Goal: Communication & Community: Ask a question

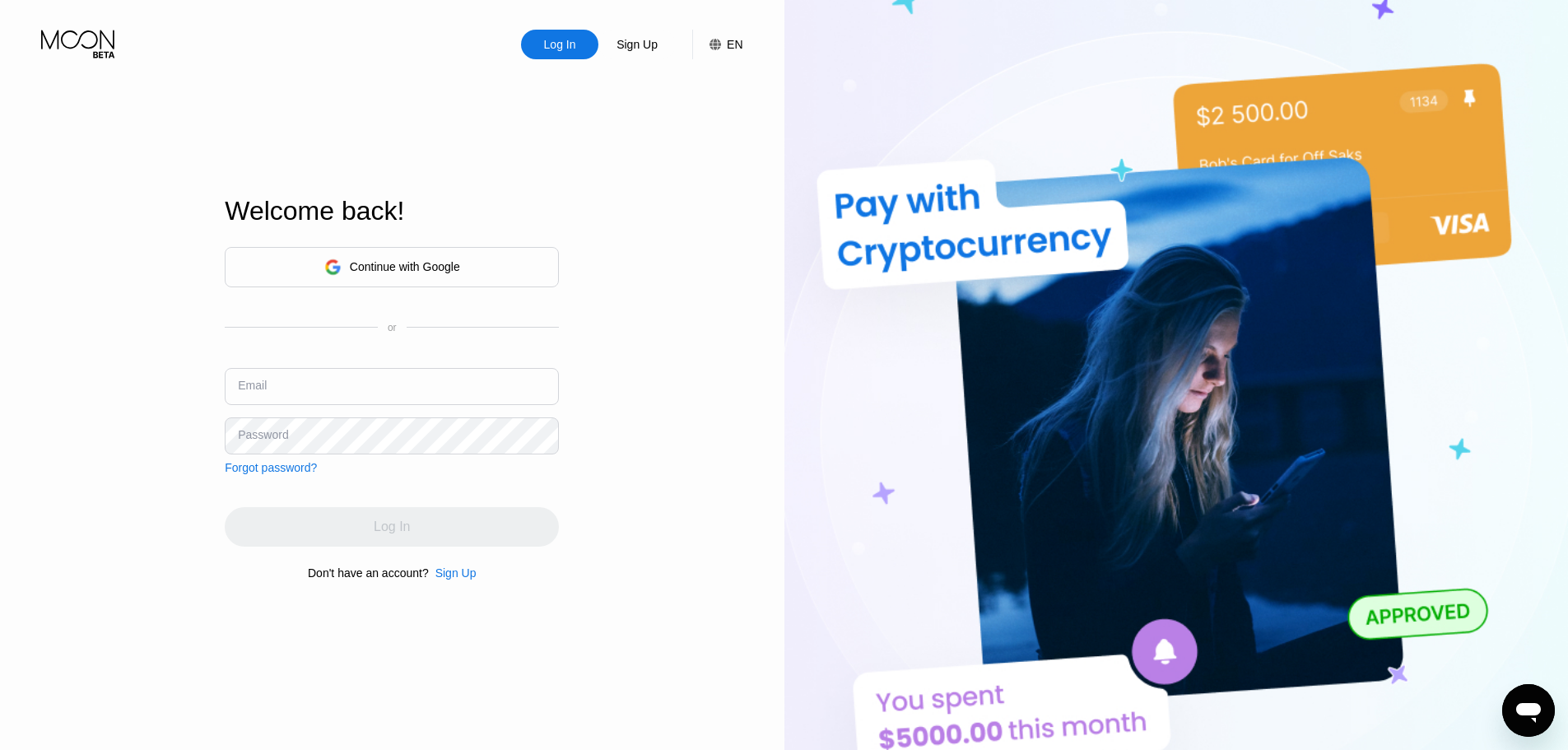
click at [559, 57] on div "Log In" at bounding box center [559, 44] width 77 height 30
click at [560, 28] on div "Log In Sign Up EN Language Select an item Save" at bounding box center [392, 30] width 784 height 59
click at [566, 38] on div "Log In" at bounding box center [559, 44] width 35 height 16
click at [335, 258] on icon at bounding box center [332, 267] width 17 height 17
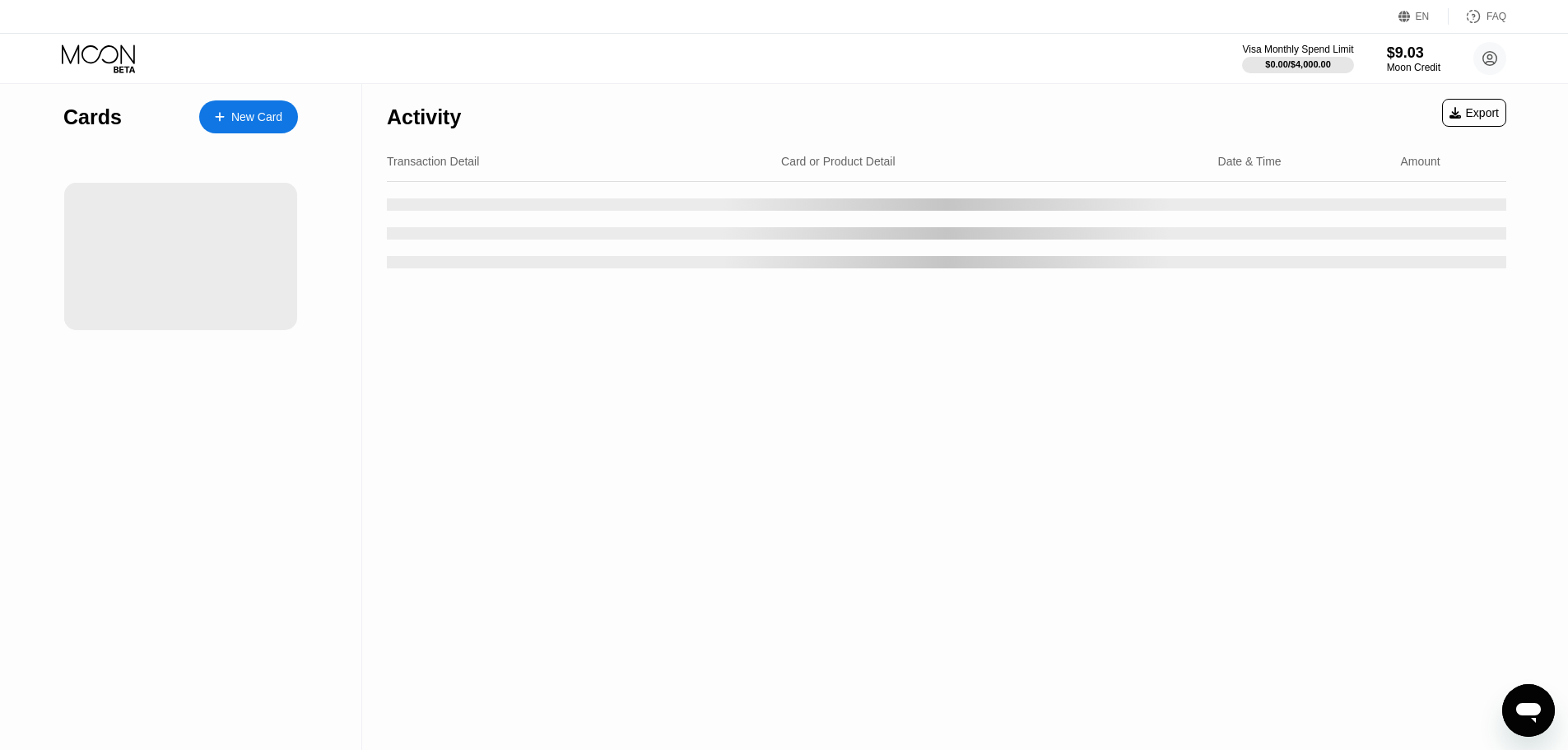
click at [1534, 711] on icon "Open messaging window" at bounding box center [1528, 713] width 25 height 20
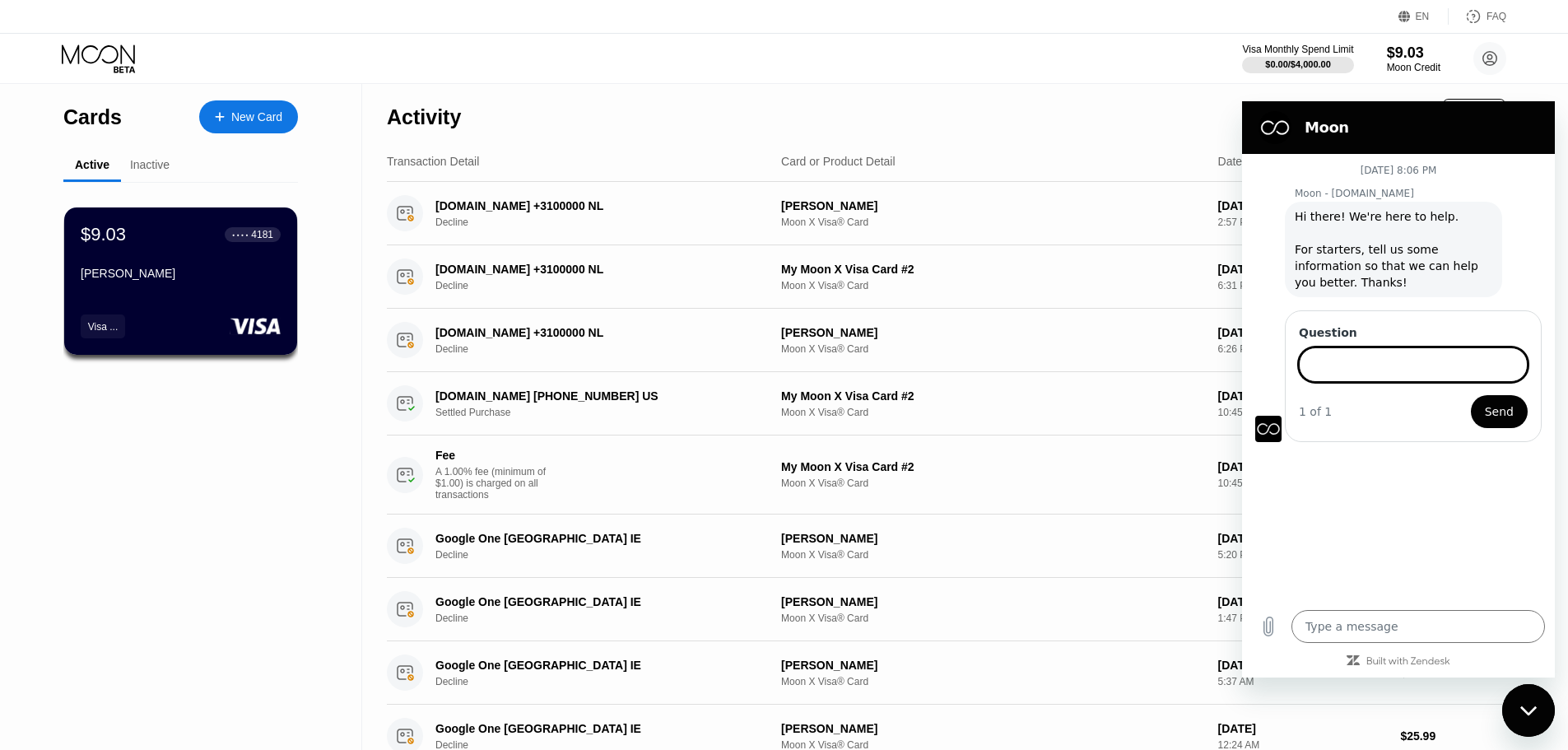
click at [1331, 371] on input "Question" at bounding box center [1413, 365] width 229 height 34
click at [1272, 621] on icon "Upload file" at bounding box center [1268, 626] width 20 height 20
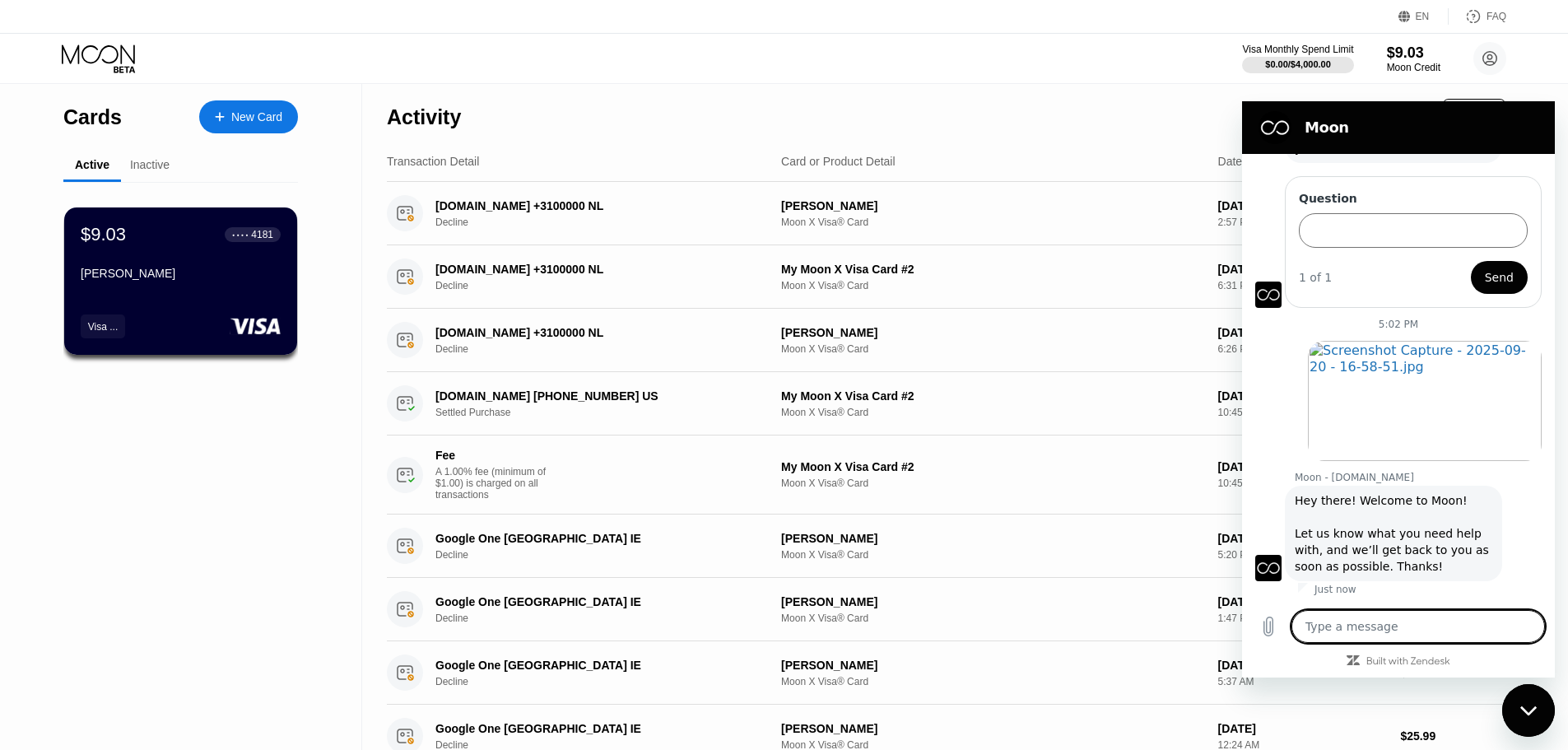
type textarea "x"
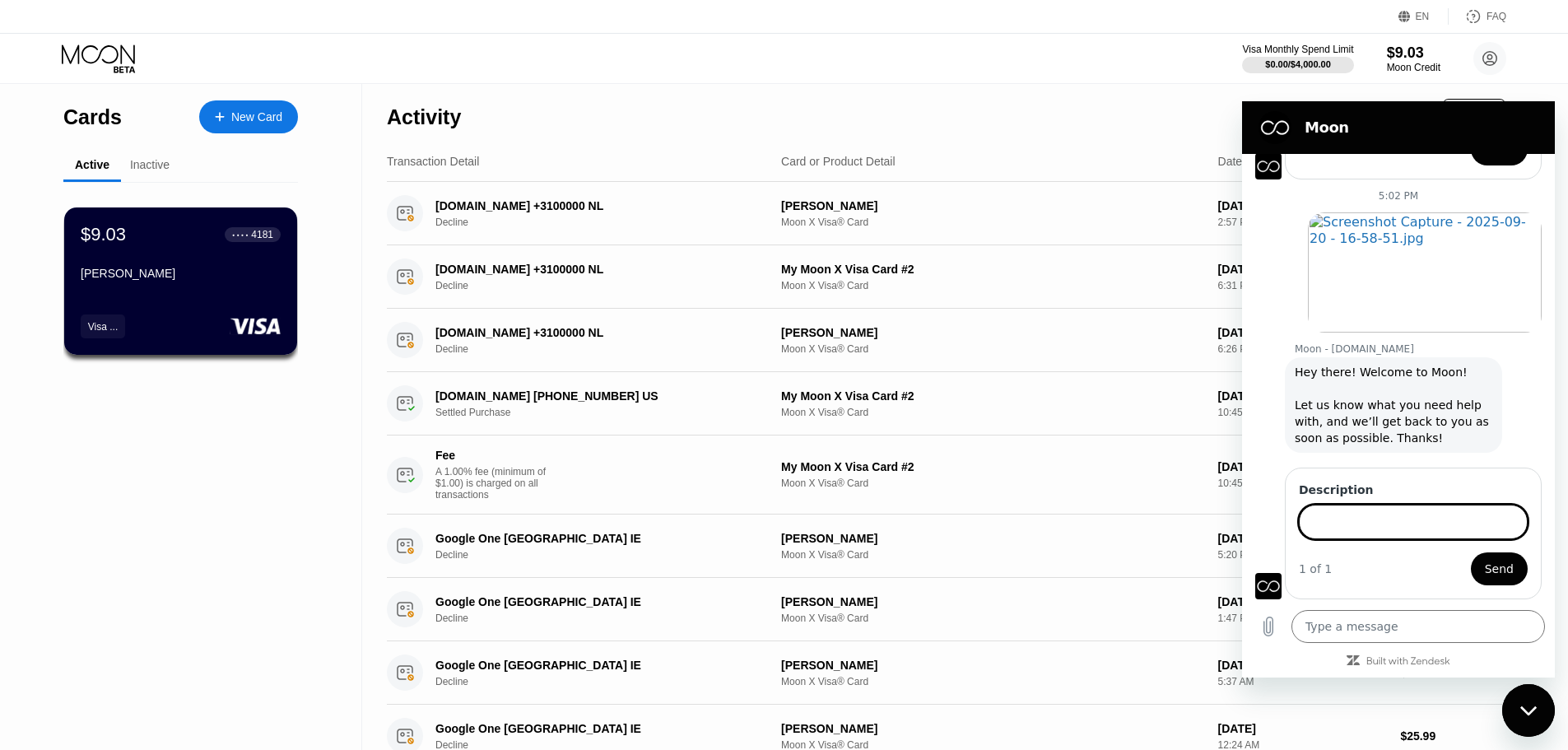
scroll to position [261, 0]
click at [1347, 518] on input "Description" at bounding box center [1413, 522] width 229 height 34
click at [1249, 594] on div "[DATE] 8:06 PM Moon - [DOMAIN_NAME] Moon - [DOMAIN_NAME] says: Hi there! We're …" at bounding box center [1398, 377] width 312 height 446
click at [1267, 592] on figure at bounding box center [1268, 586] width 27 height 27
click at [1484, 562] on span "Send" at bounding box center [1498, 569] width 29 height 20
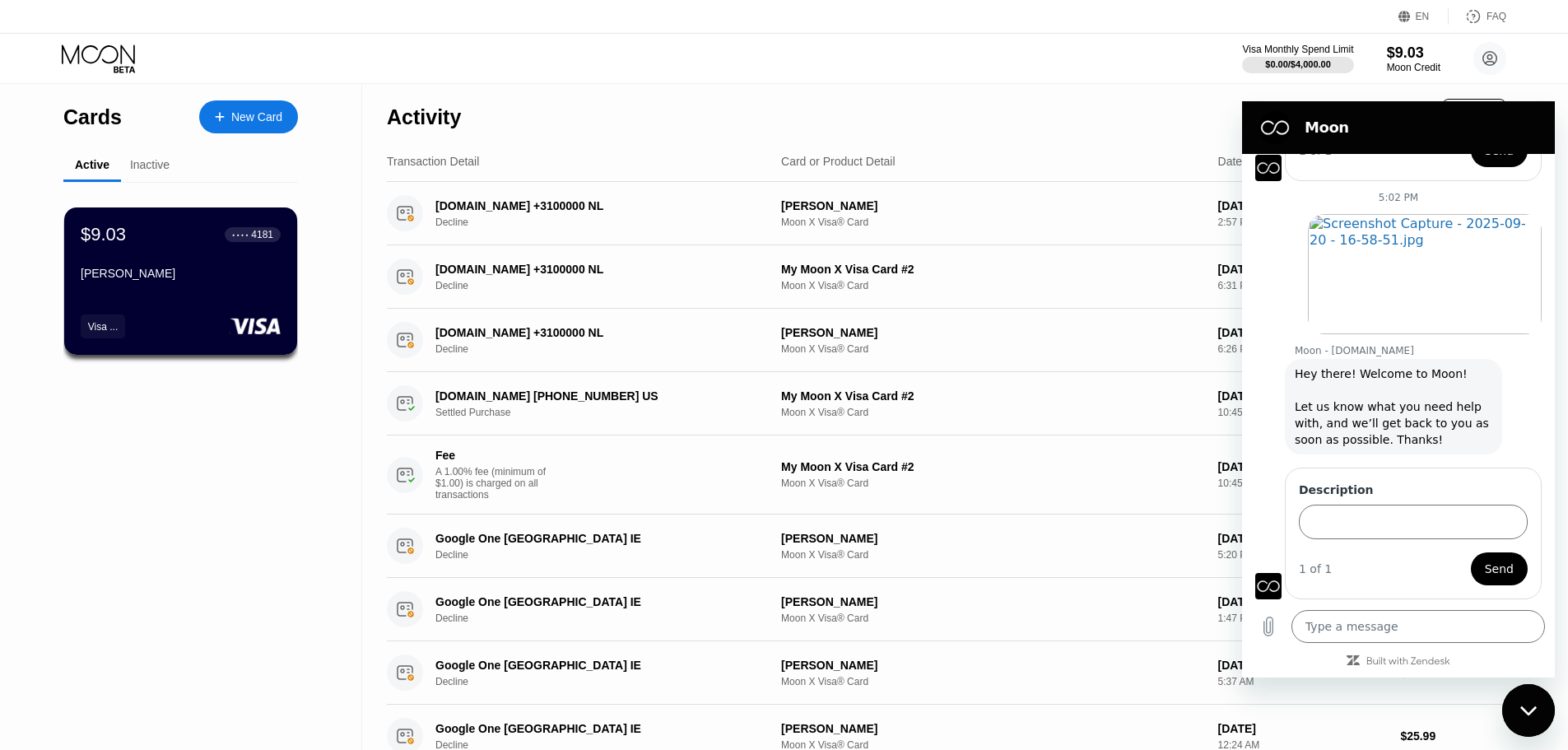
scroll to position [281, 0]
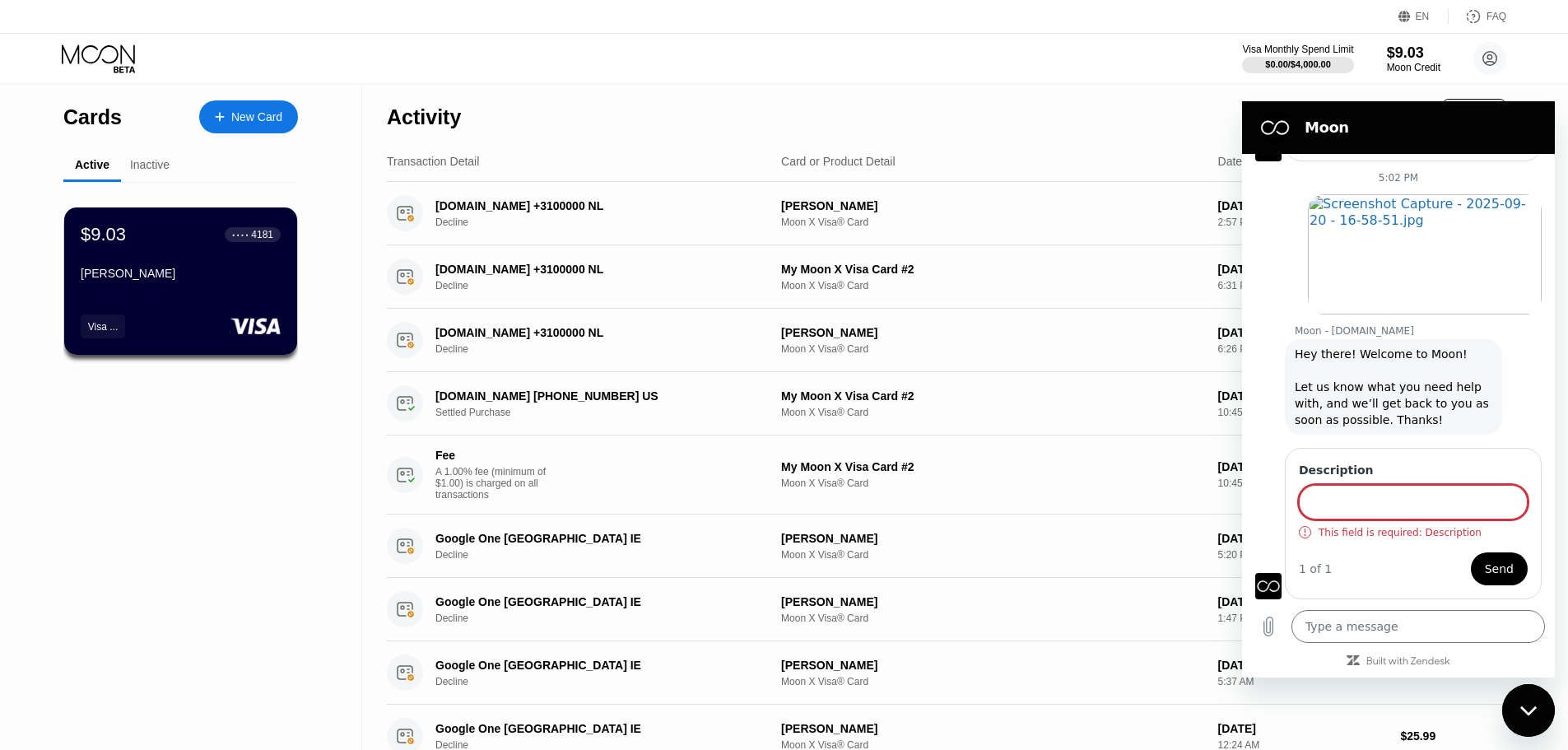
click at [1484, 562] on span "Send" at bounding box center [1498, 569] width 29 height 20
click at [1396, 639] on textarea at bounding box center [1417, 626] width 253 height 33
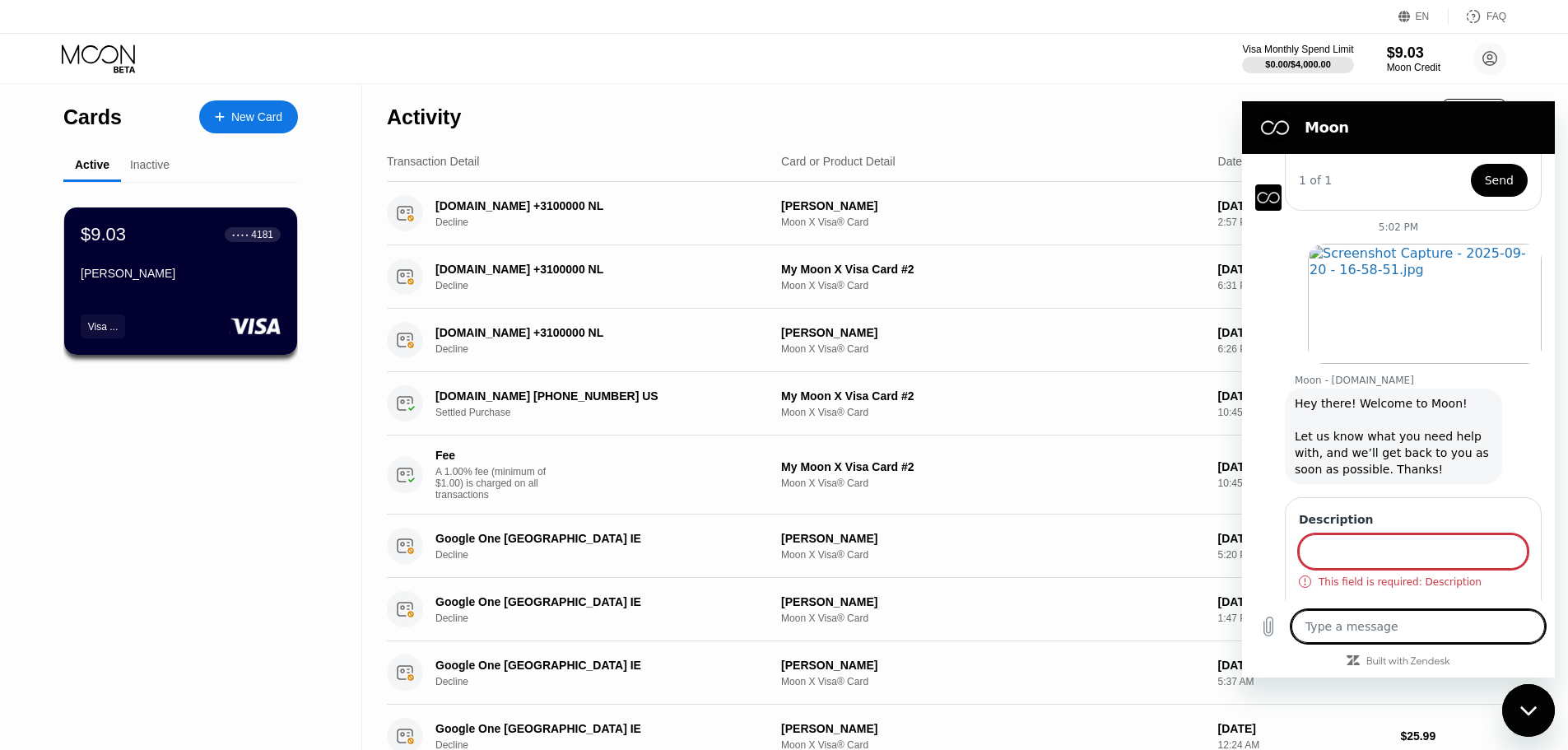
scroll to position [198, 0]
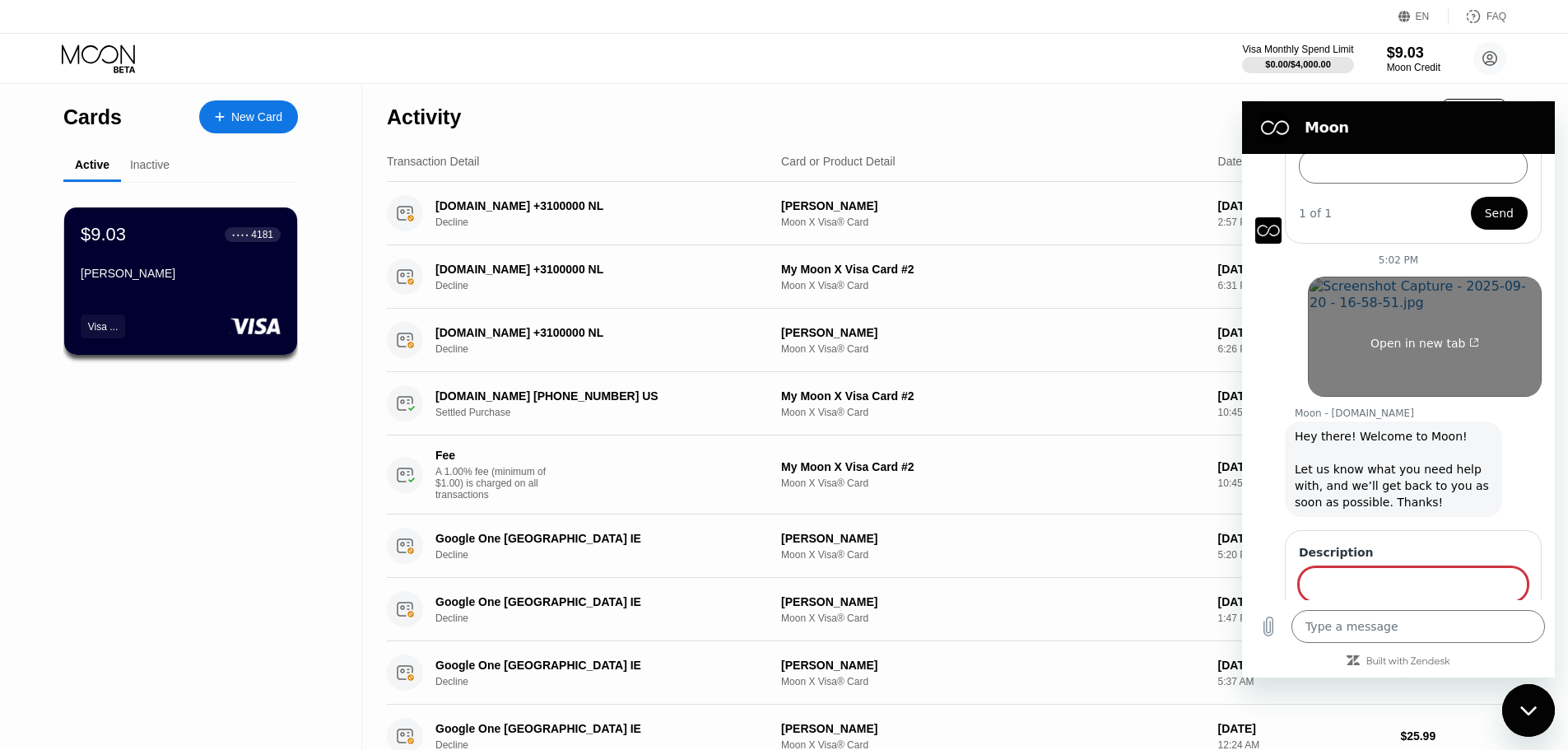
click at [1328, 306] on link "Open in new tab" at bounding box center [1424, 336] width 233 height 120
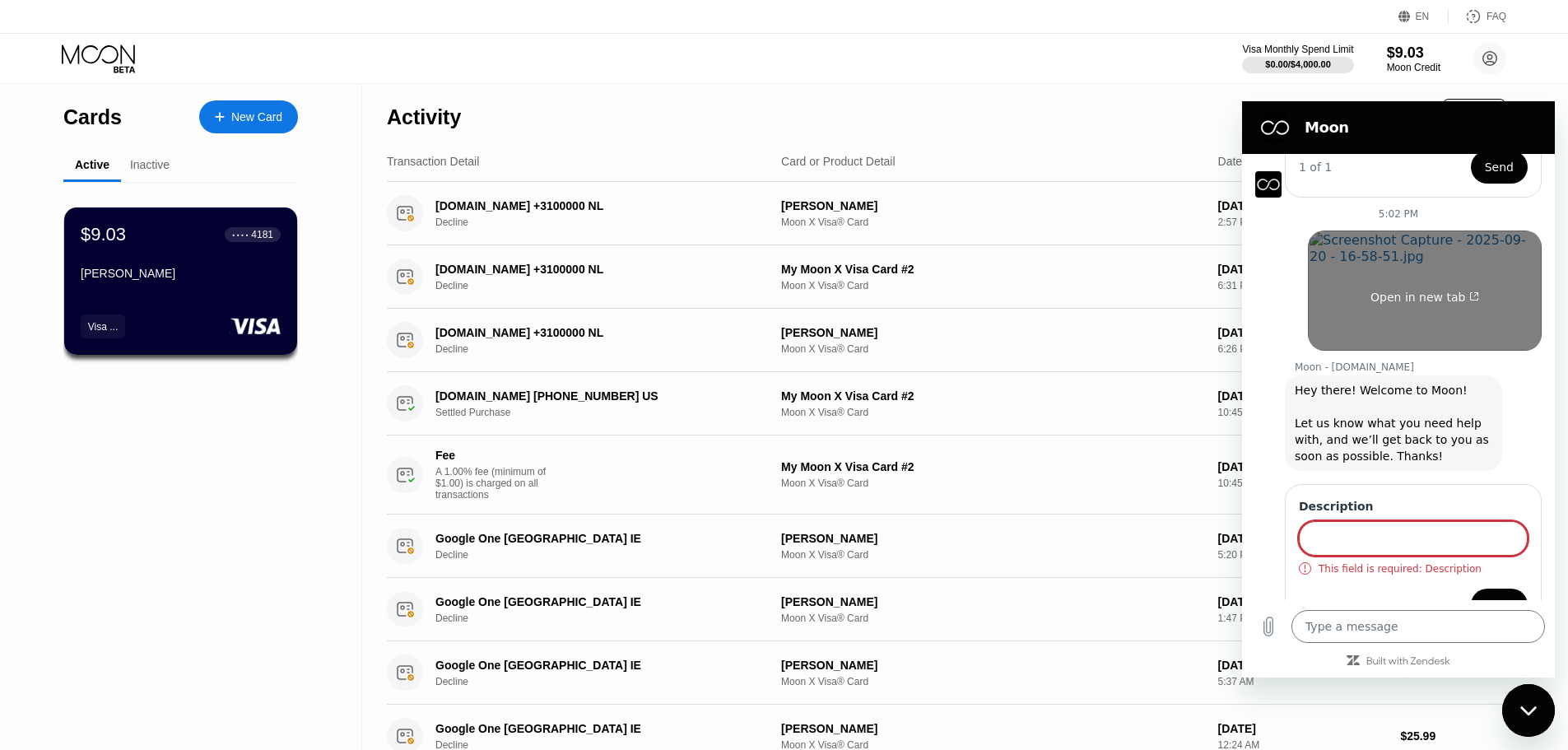
scroll to position [281, 0]
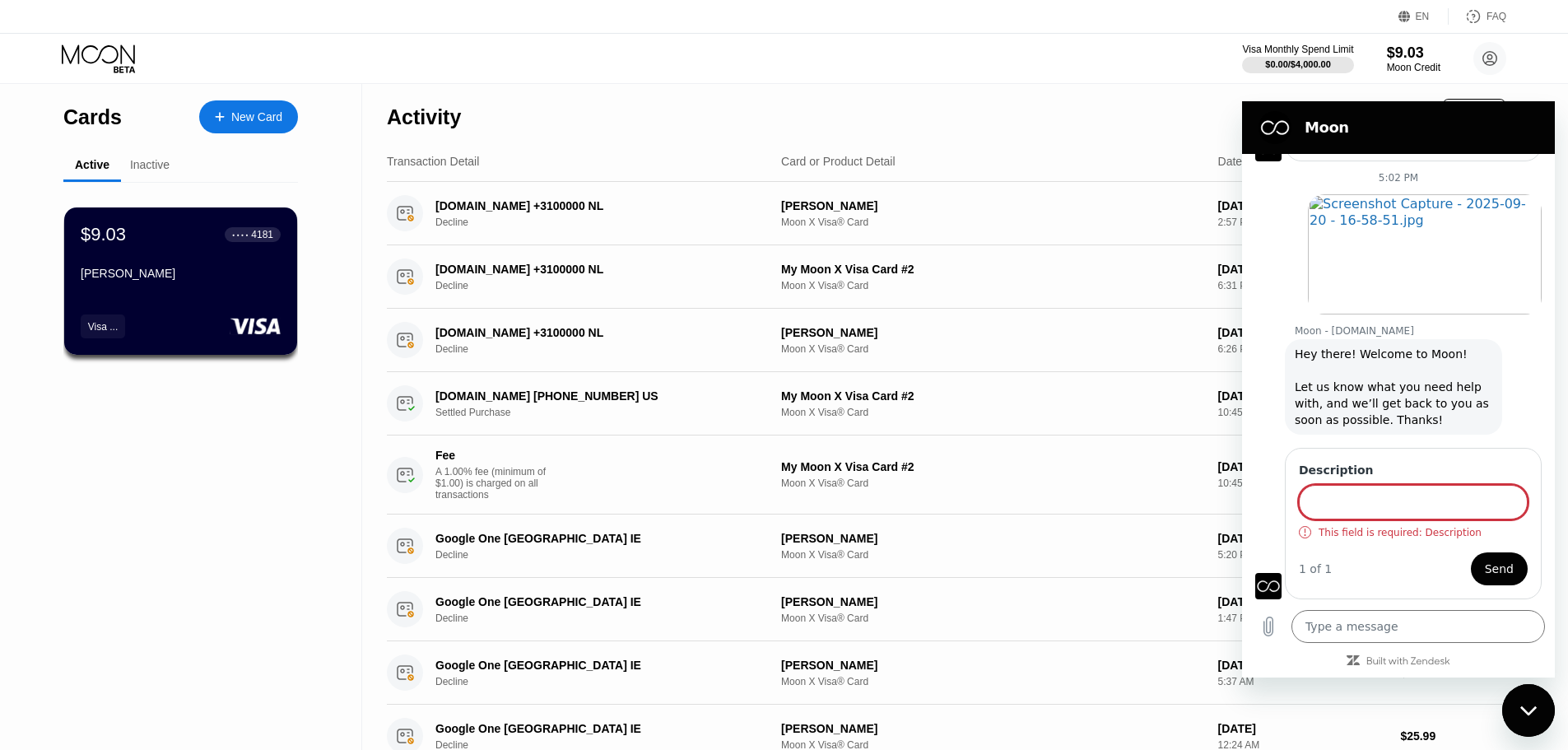
click at [1352, 504] on input "Description" at bounding box center [1413, 502] width 229 height 34
paste input "Hello Pay With Moon Support, I am planning to pay for the TOEFL test on the ETS…"
type input "Hello Pay With Moon Support, I am planning to pay for the TOEFL test on the ETS…"
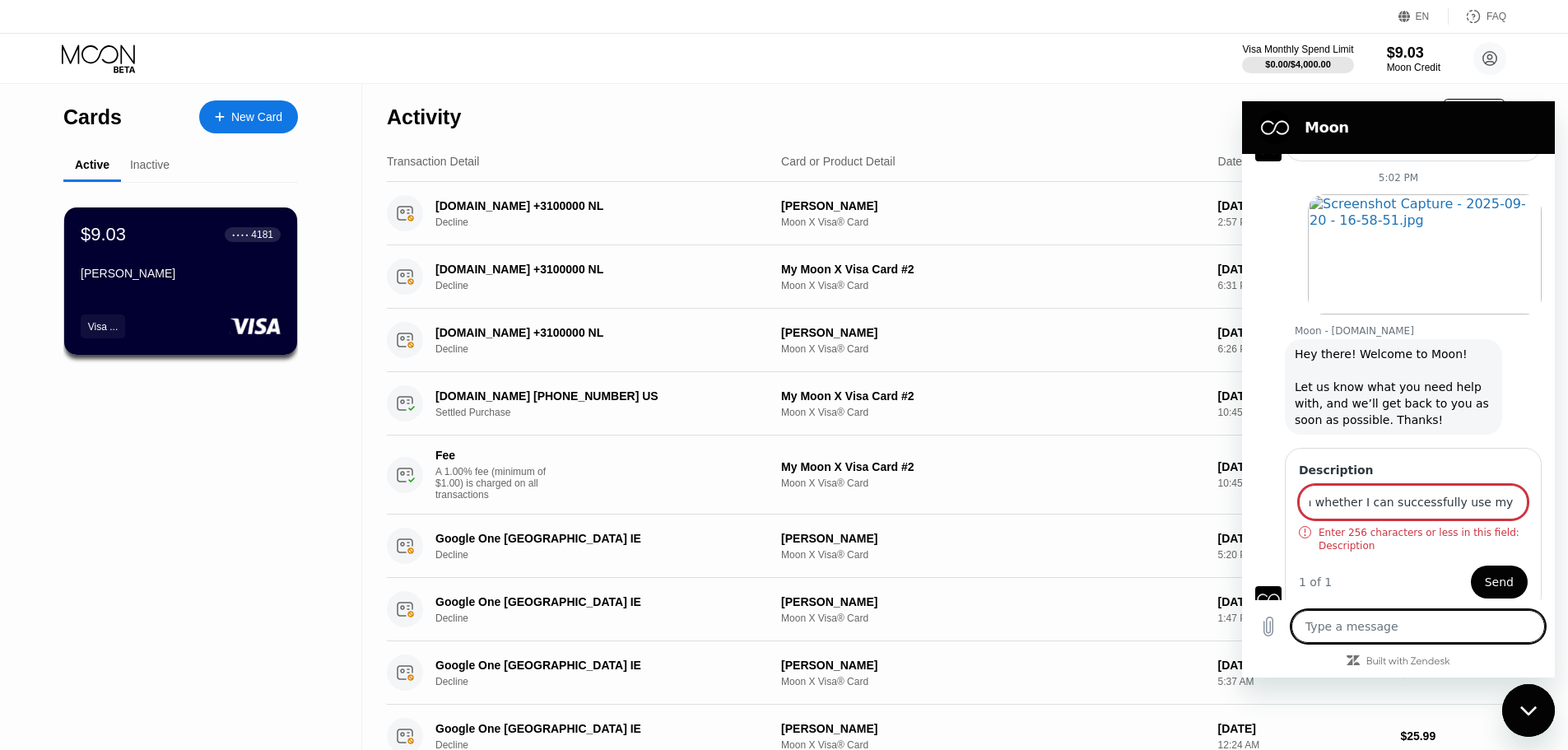
scroll to position [0, 0]
click at [1413, 615] on textarea at bounding box center [1417, 626] width 253 height 33
paste textarea "Hello Pay With Moon Support, I am planning to pay for the TOEFL test on the ETS…"
type textarea "Hello Pay With Moon Support, I am planning to pay for the TOEFL test on the ETS…"
type textarea "x"
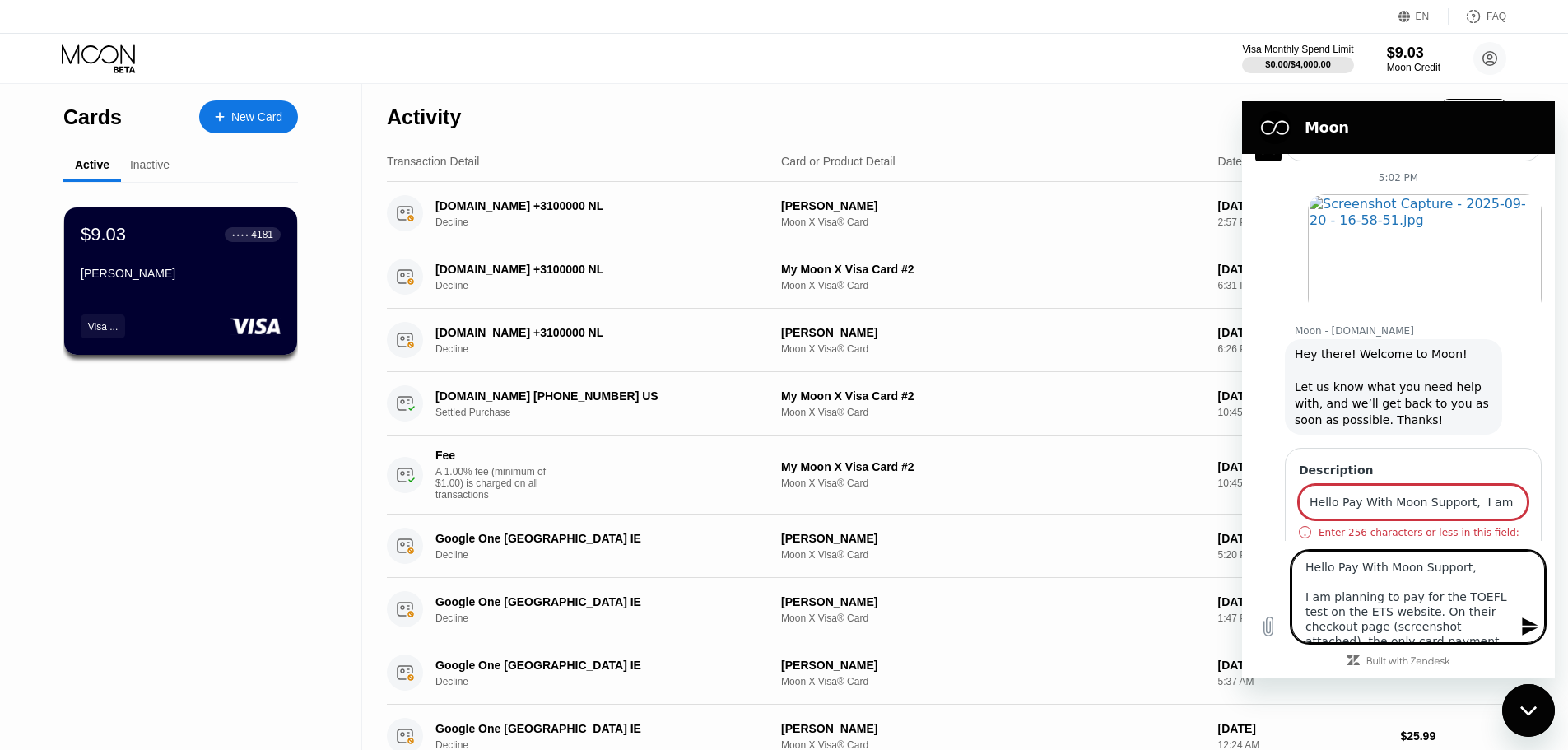
type textarea "Hello Pay With Moon Support, I am planning to pay for the TOEFL test on the ETS…"
click at [1379, 493] on input "Hello Pay With Moon Support, I am planning to pay for the TOEFL test on the ETS…" at bounding box center [1413, 502] width 229 height 34
drag, startPoint x: 1346, startPoint y: 470, endPoint x: 1403, endPoint y: 503, distance: 65.9
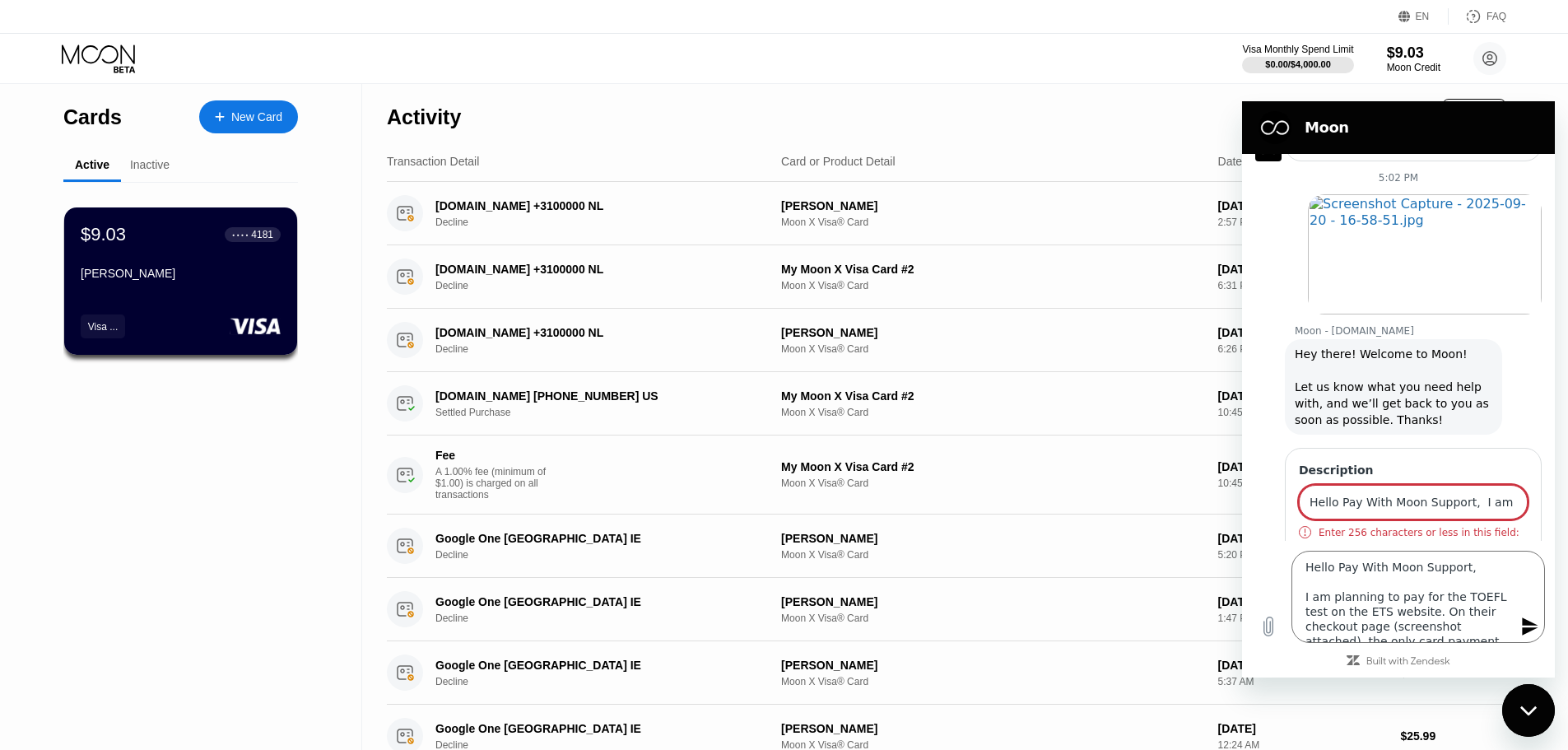
click at [1403, 503] on input "Hello Pay With Moon Support, I am planning to pay for the TOEFL test on the ETS…" at bounding box center [1413, 502] width 229 height 34
type input "ح"
type input "p"
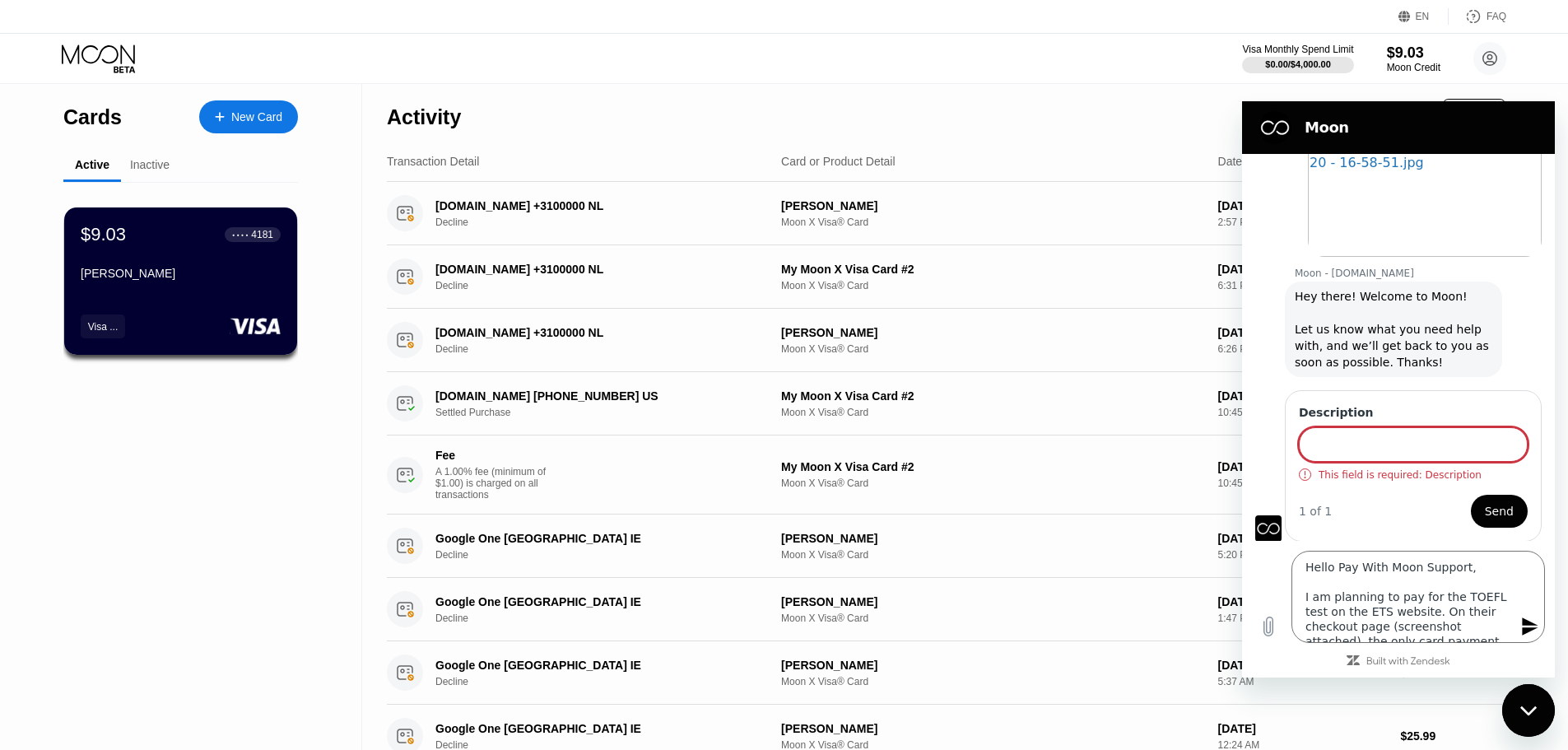
scroll to position [340, 0]
click at [1521, 624] on icon "Send message" at bounding box center [1530, 626] width 20 height 20
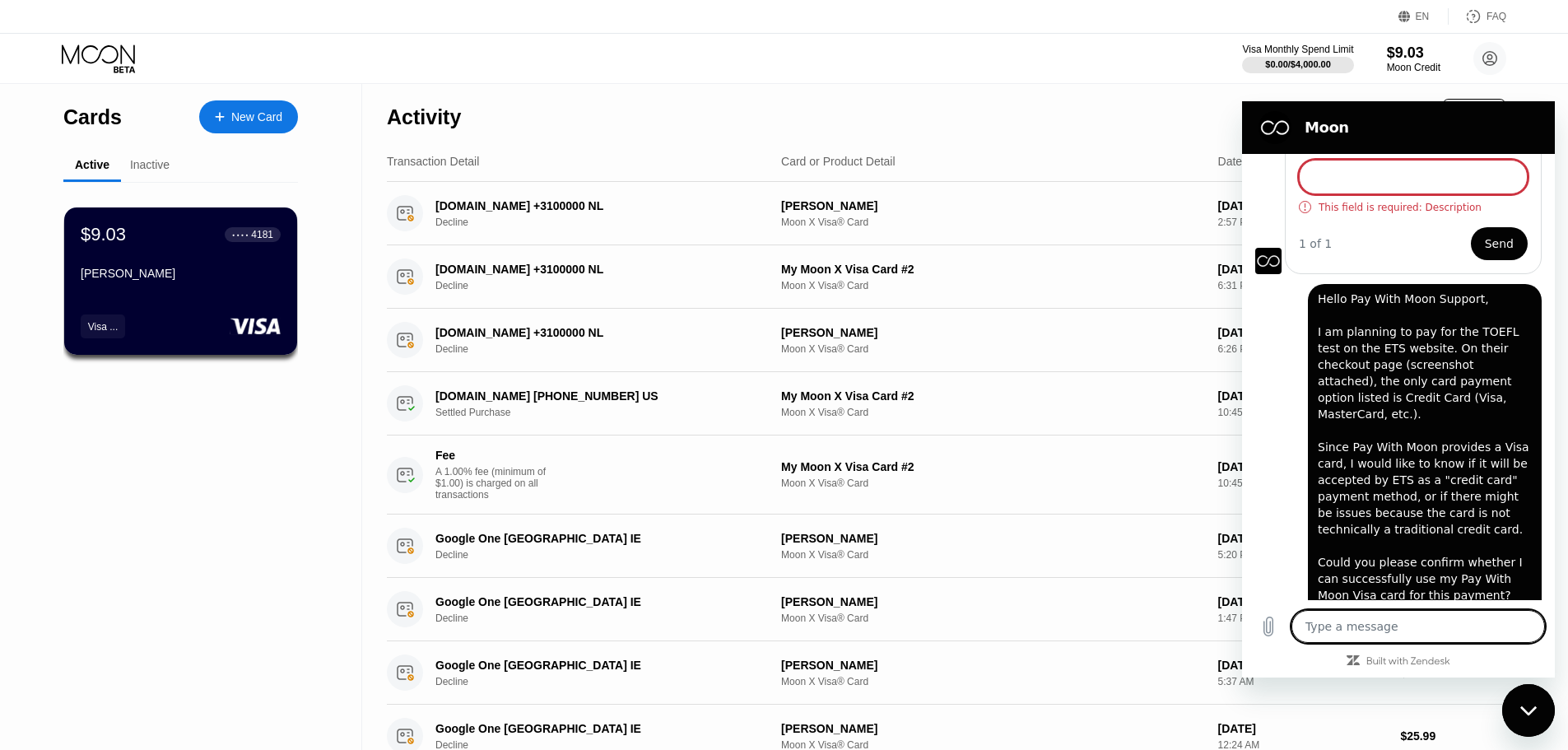
scroll to position [404, 0]
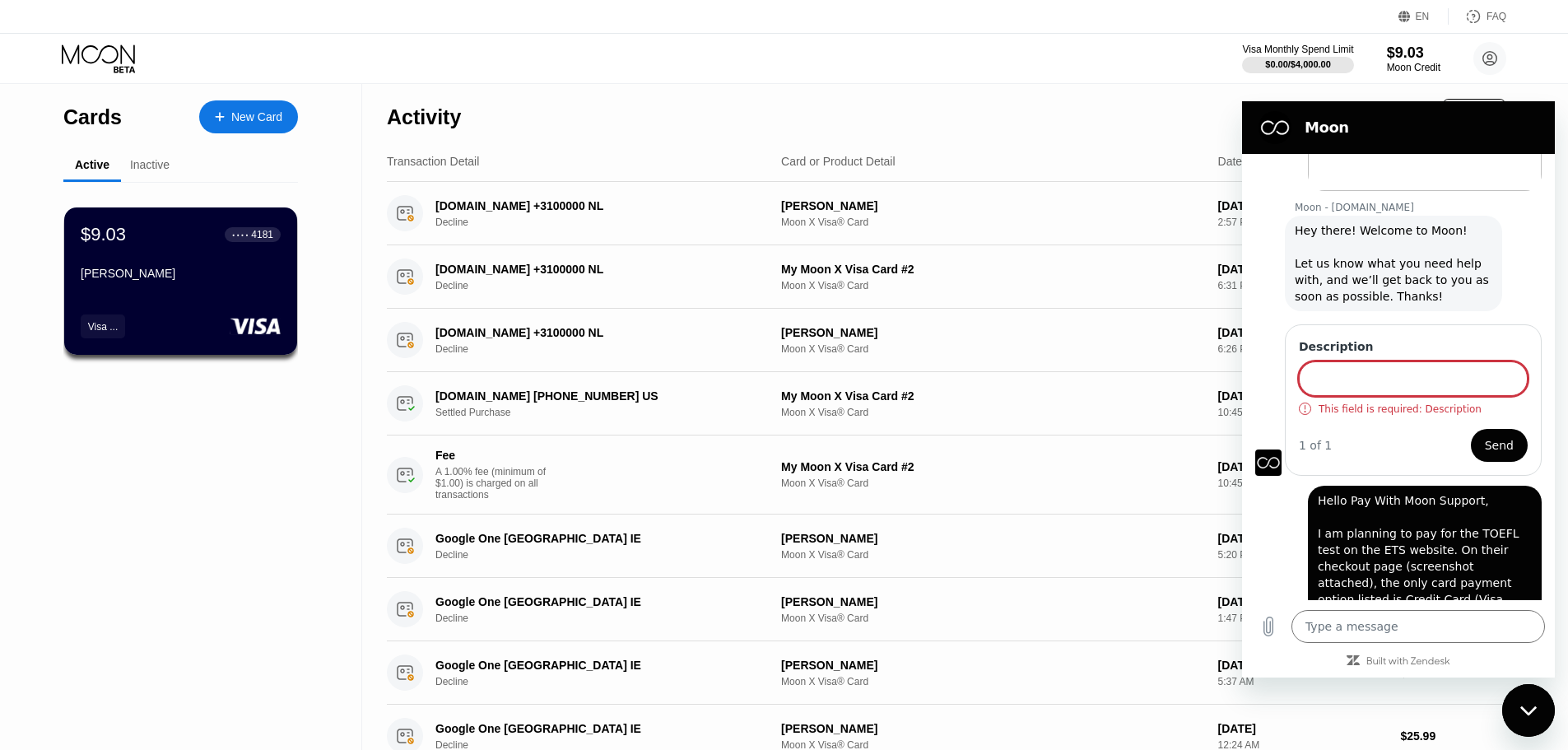
click at [1380, 383] on input "Description" at bounding box center [1413, 378] width 229 height 34
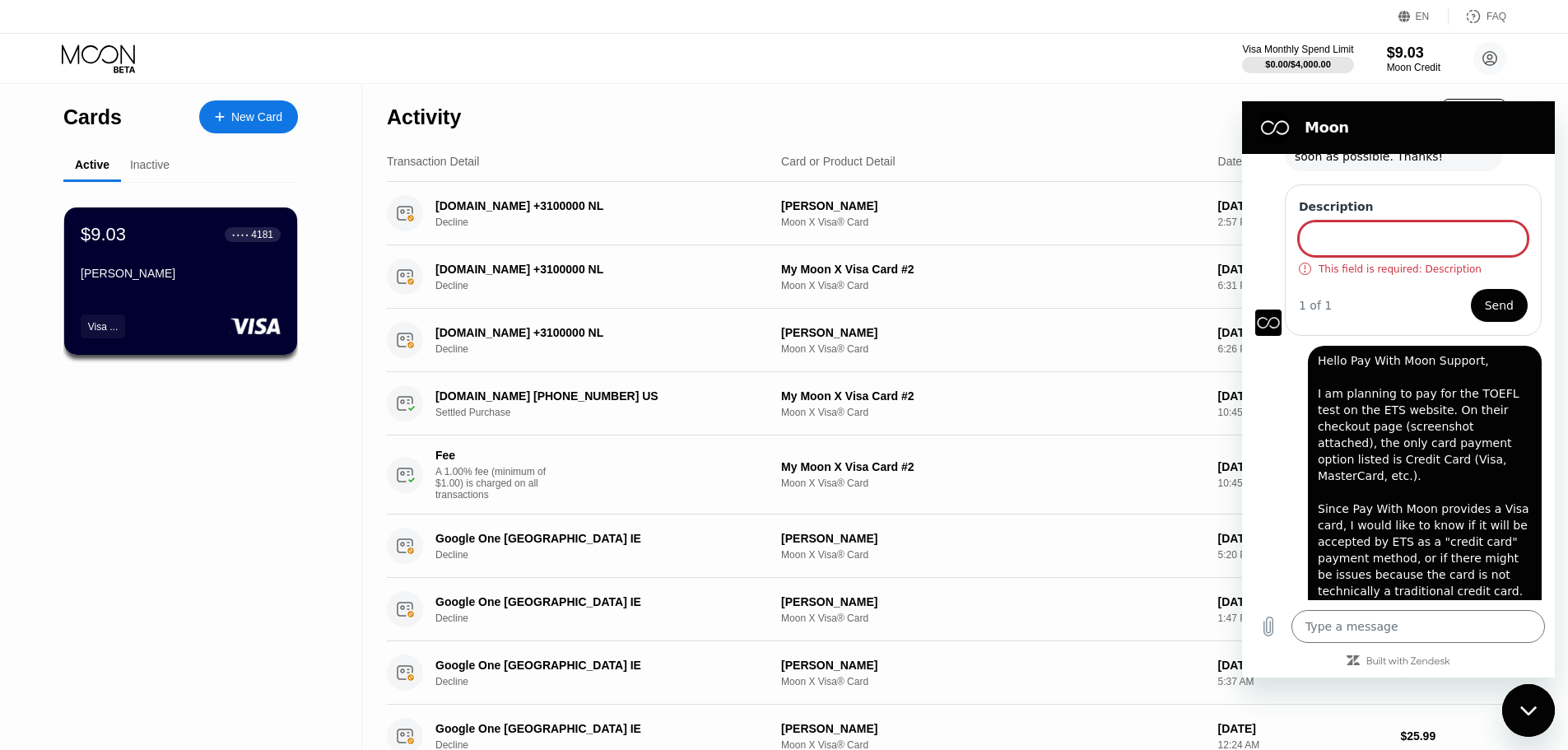
scroll to position [651, 0]
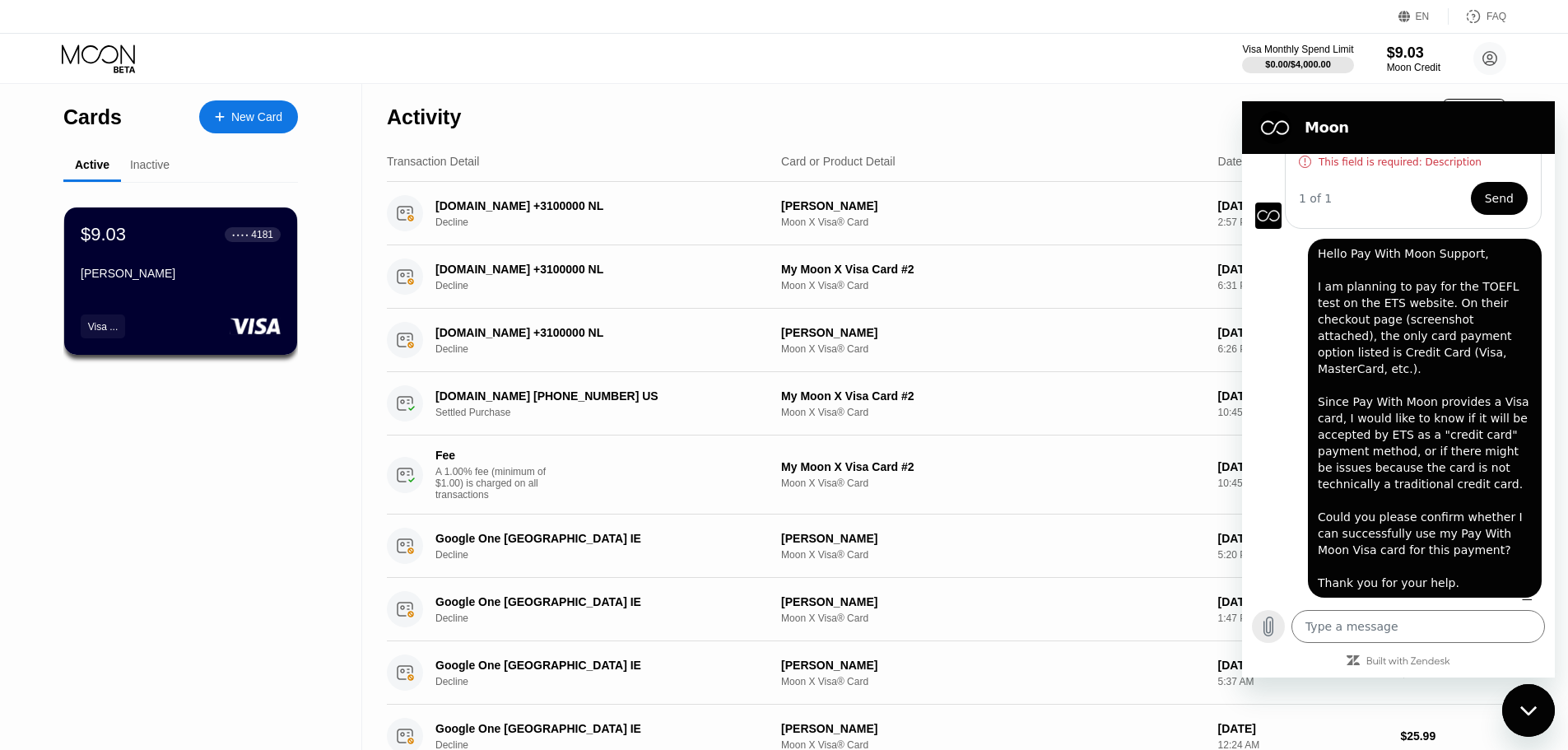
click at [1274, 635] on icon "Upload file" at bounding box center [1268, 626] width 20 height 20
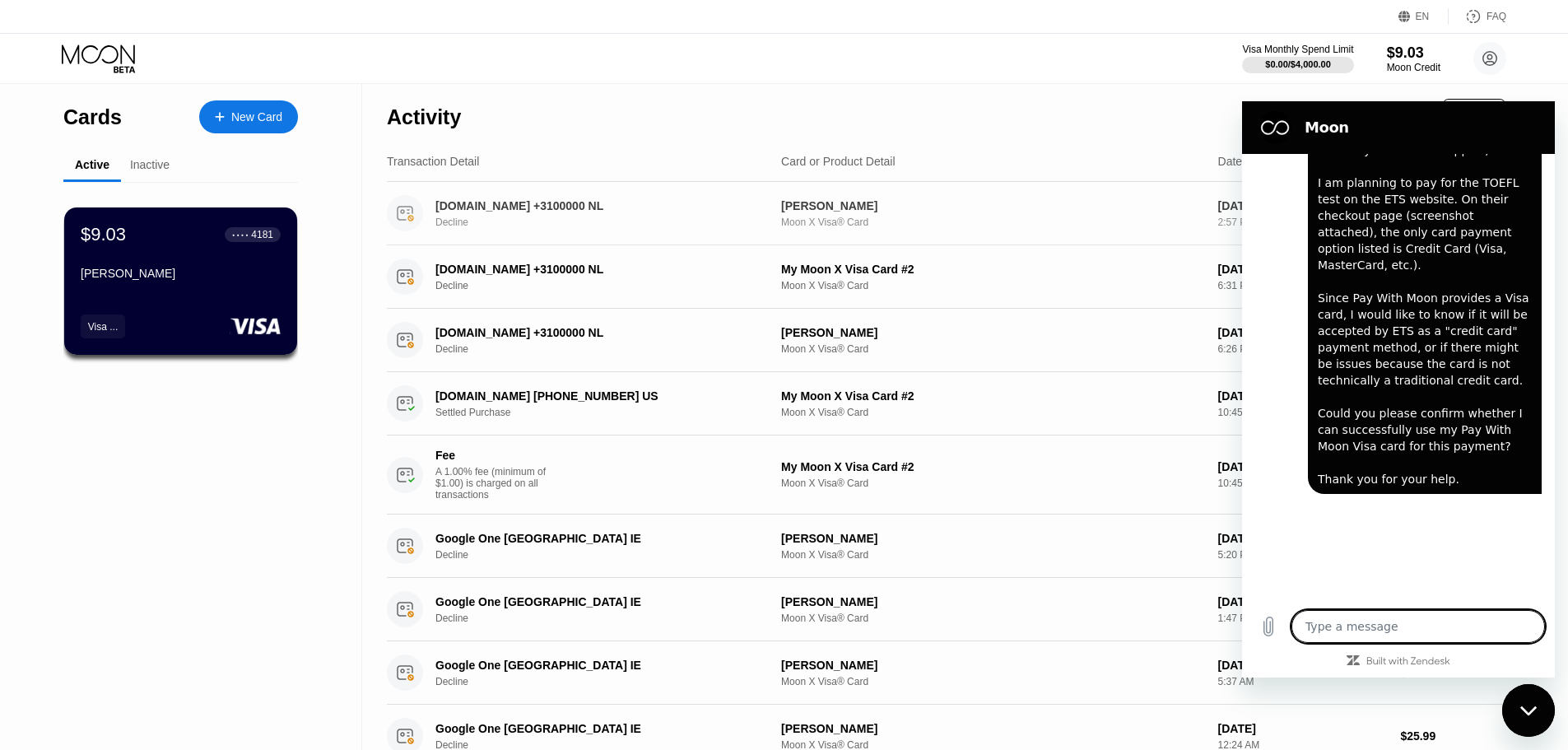
scroll to position [753, 0]
type textarea "x"
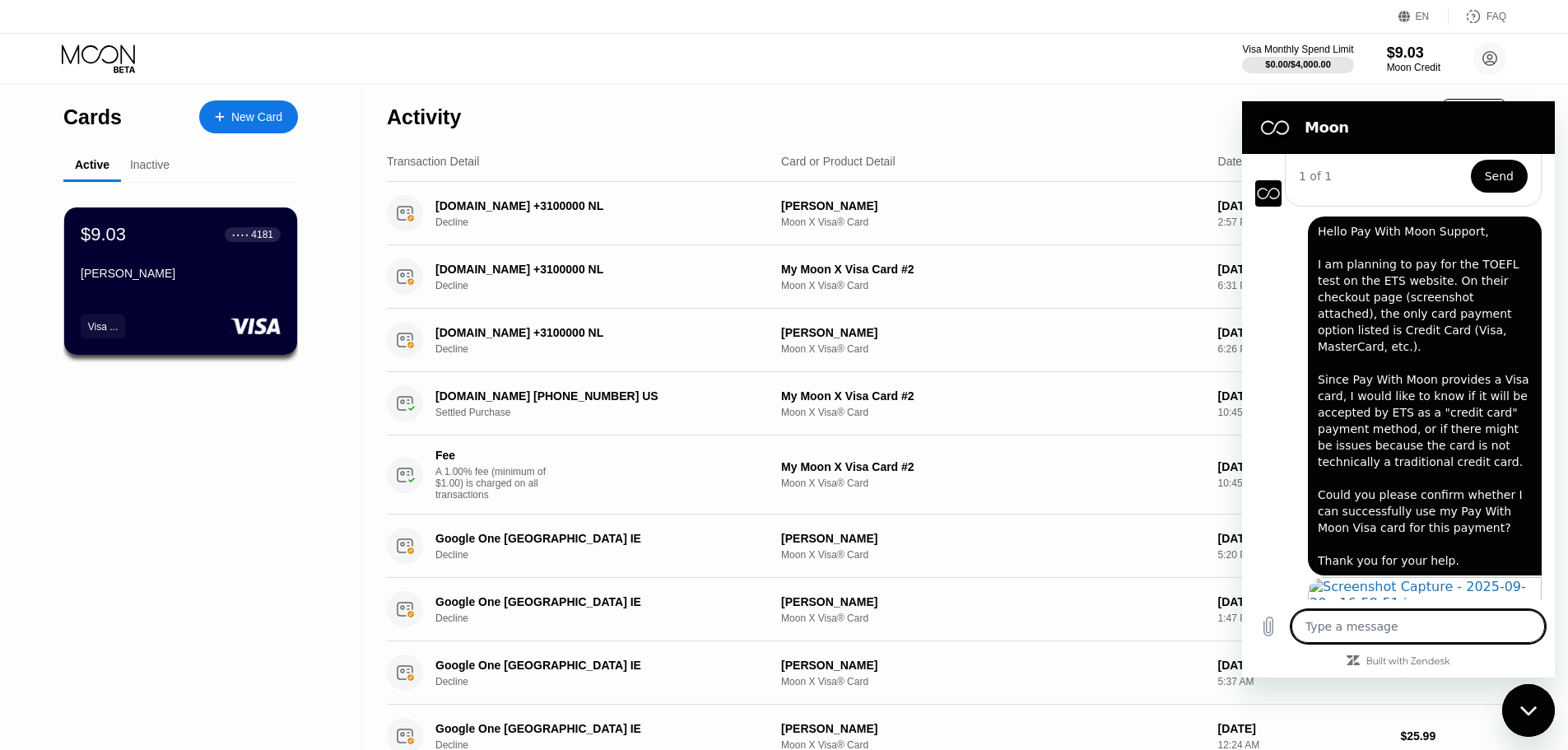
scroll to position [358, 0]
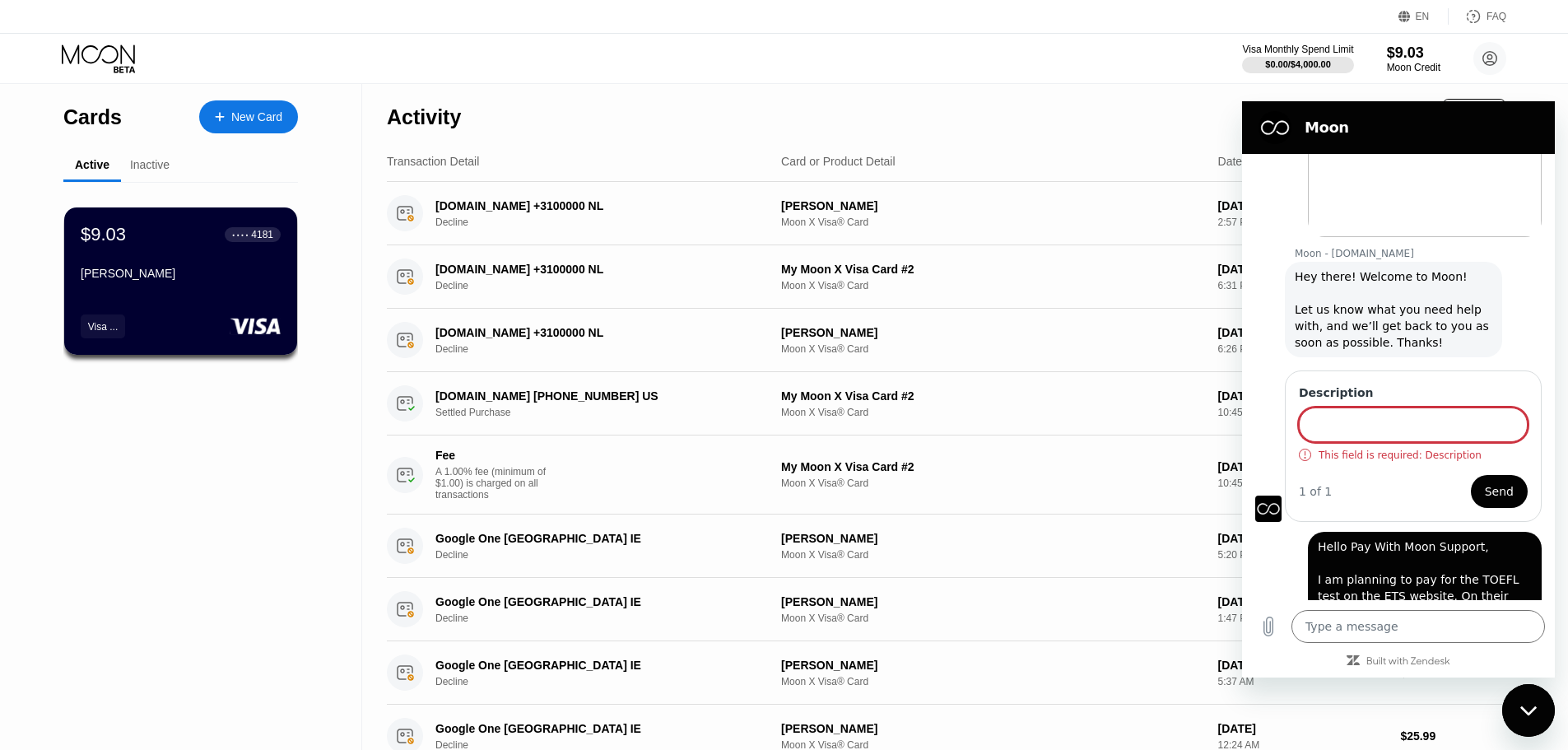
click at [1373, 432] on input "Description" at bounding box center [1413, 425] width 229 height 34
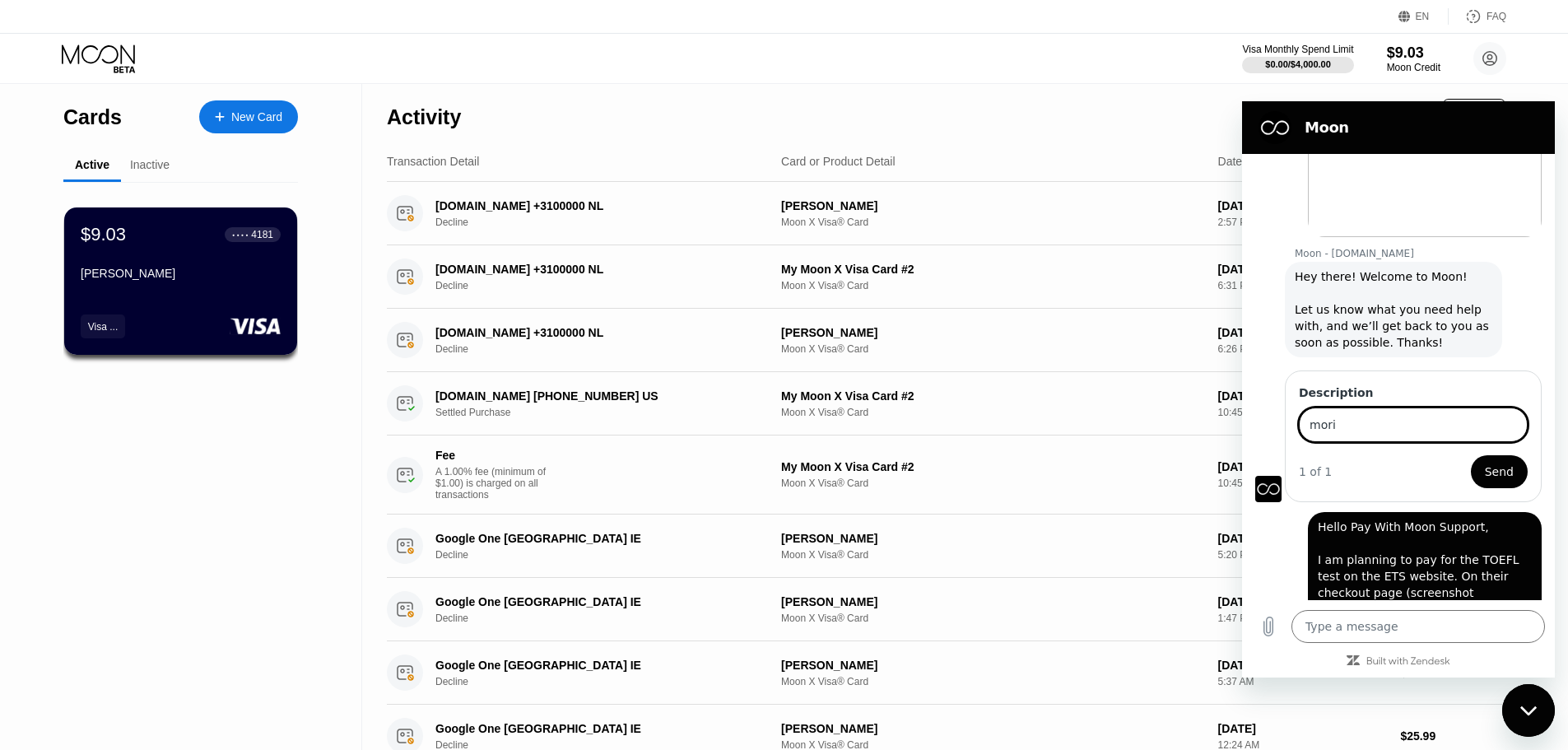
type input "mori"
click at [1471, 456] on button "Send" at bounding box center [1499, 472] width 57 height 33
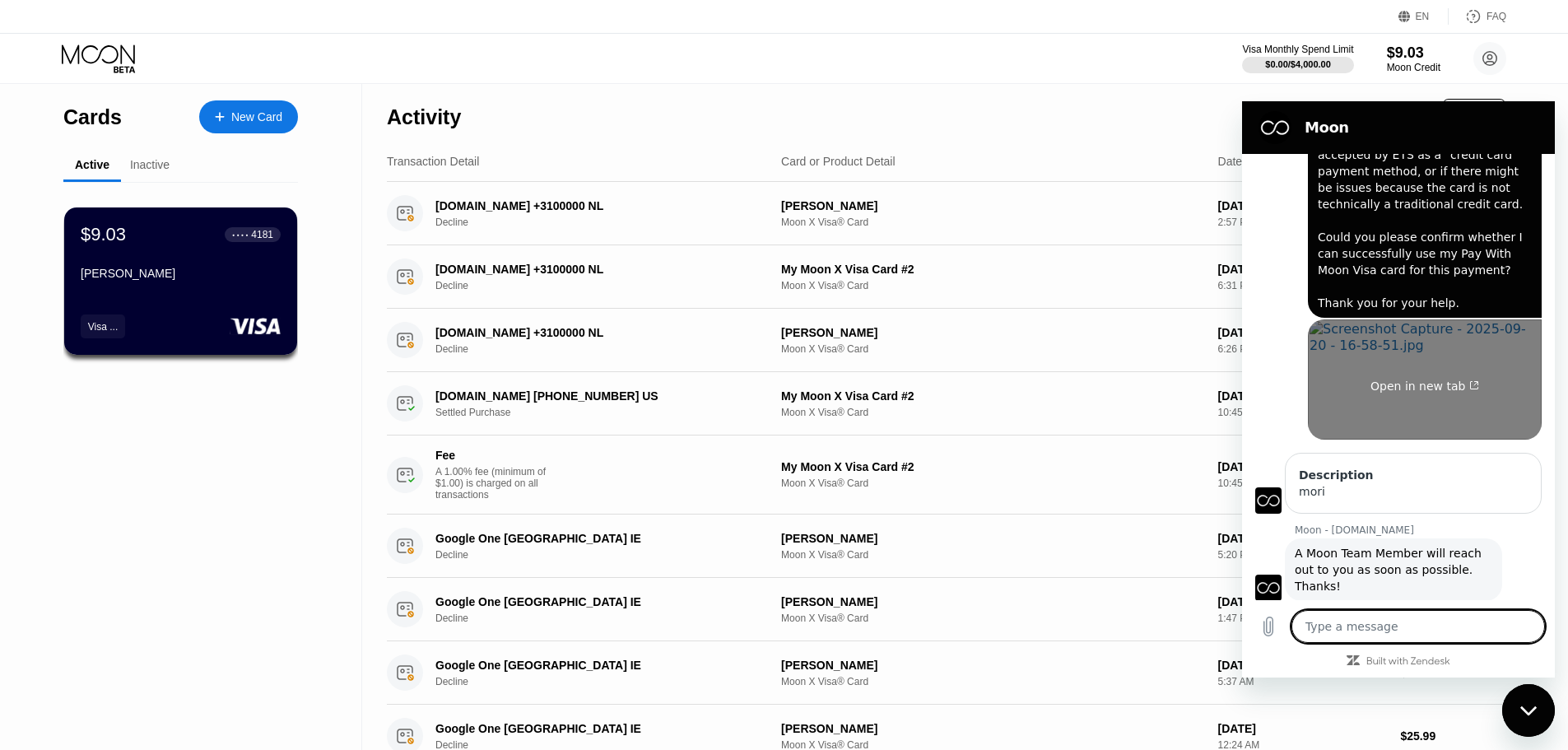
scroll to position [770, 0]
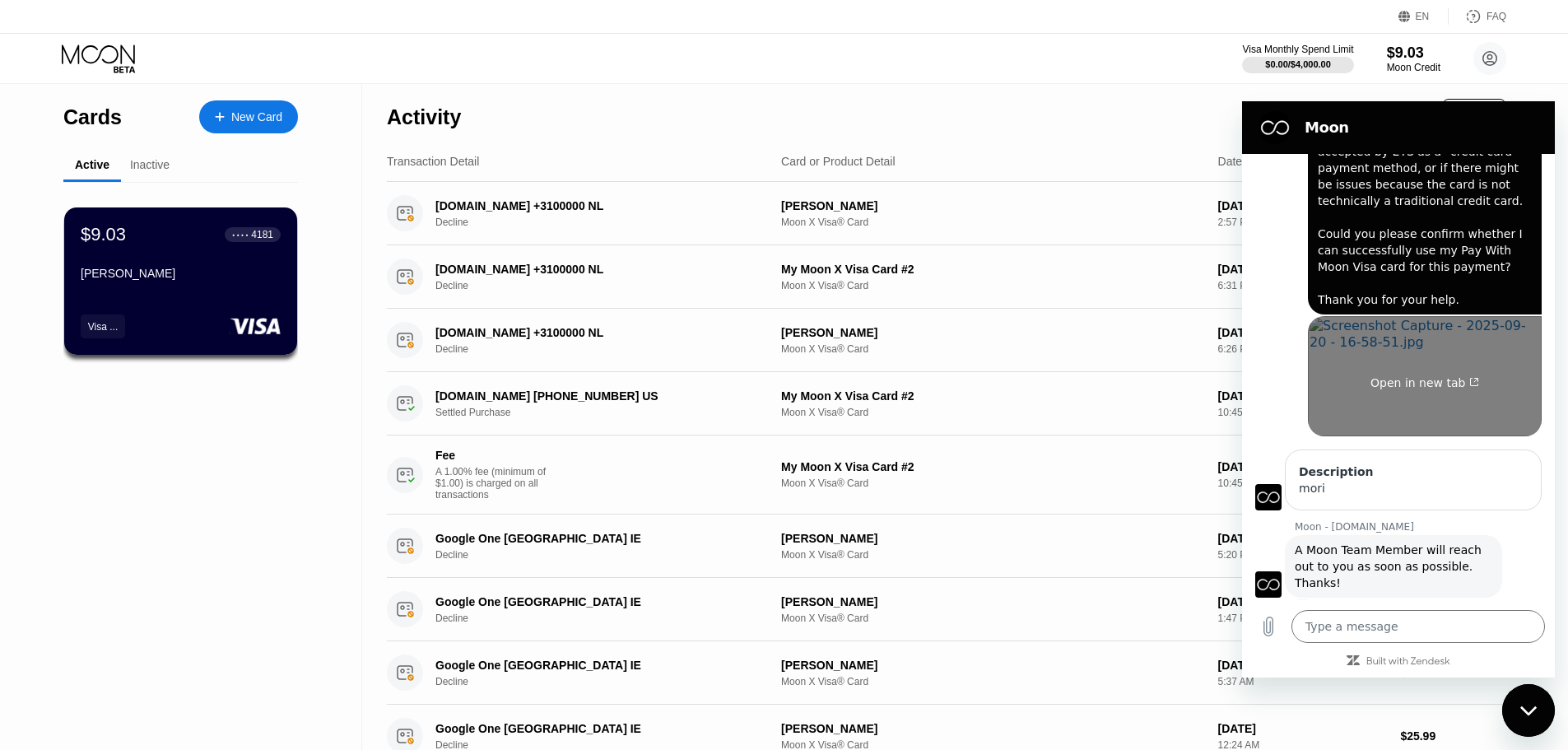
click at [1348, 354] on link "Open in new tab" at bounding box center [1424, 376] width 233 height 120
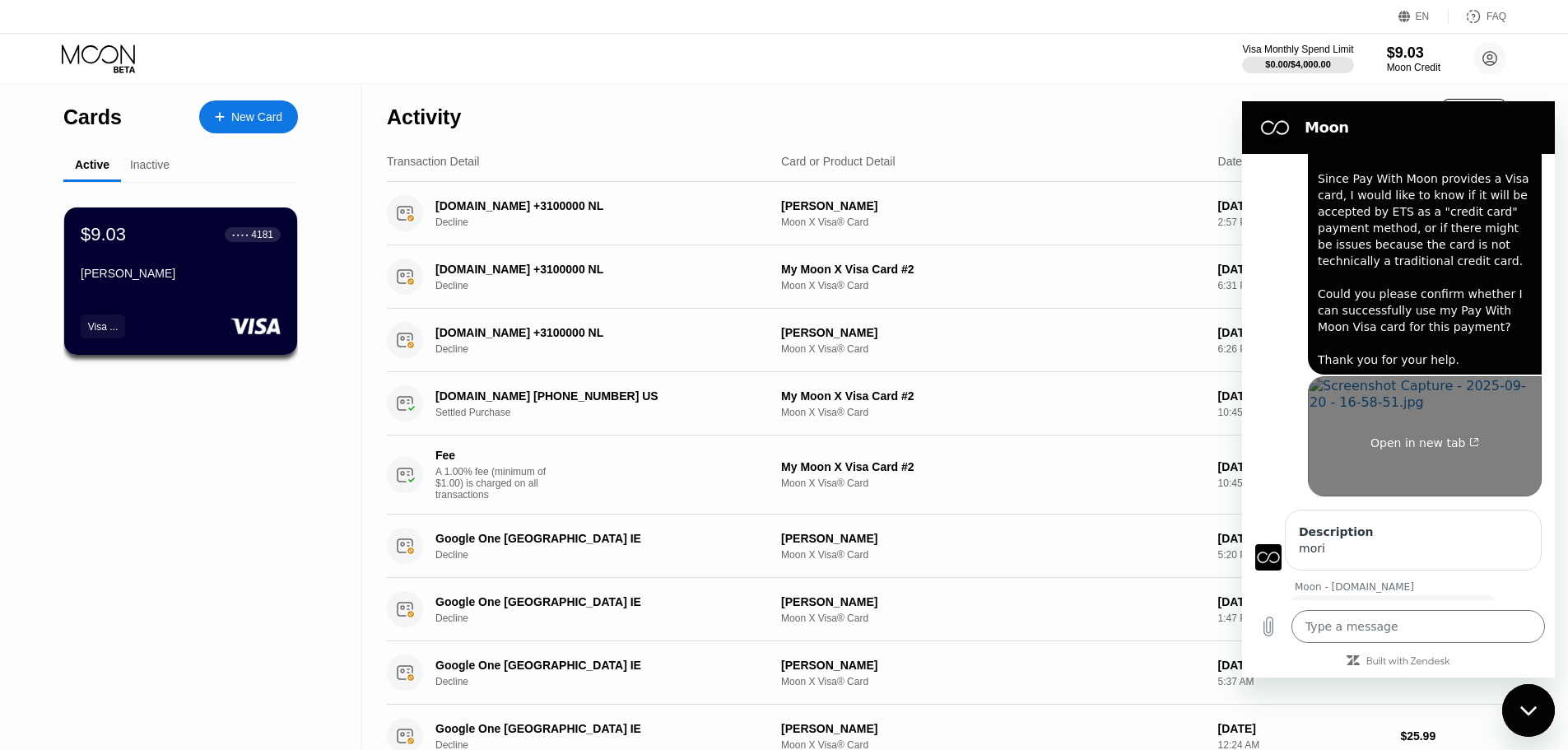
scroll to position [605, 0]
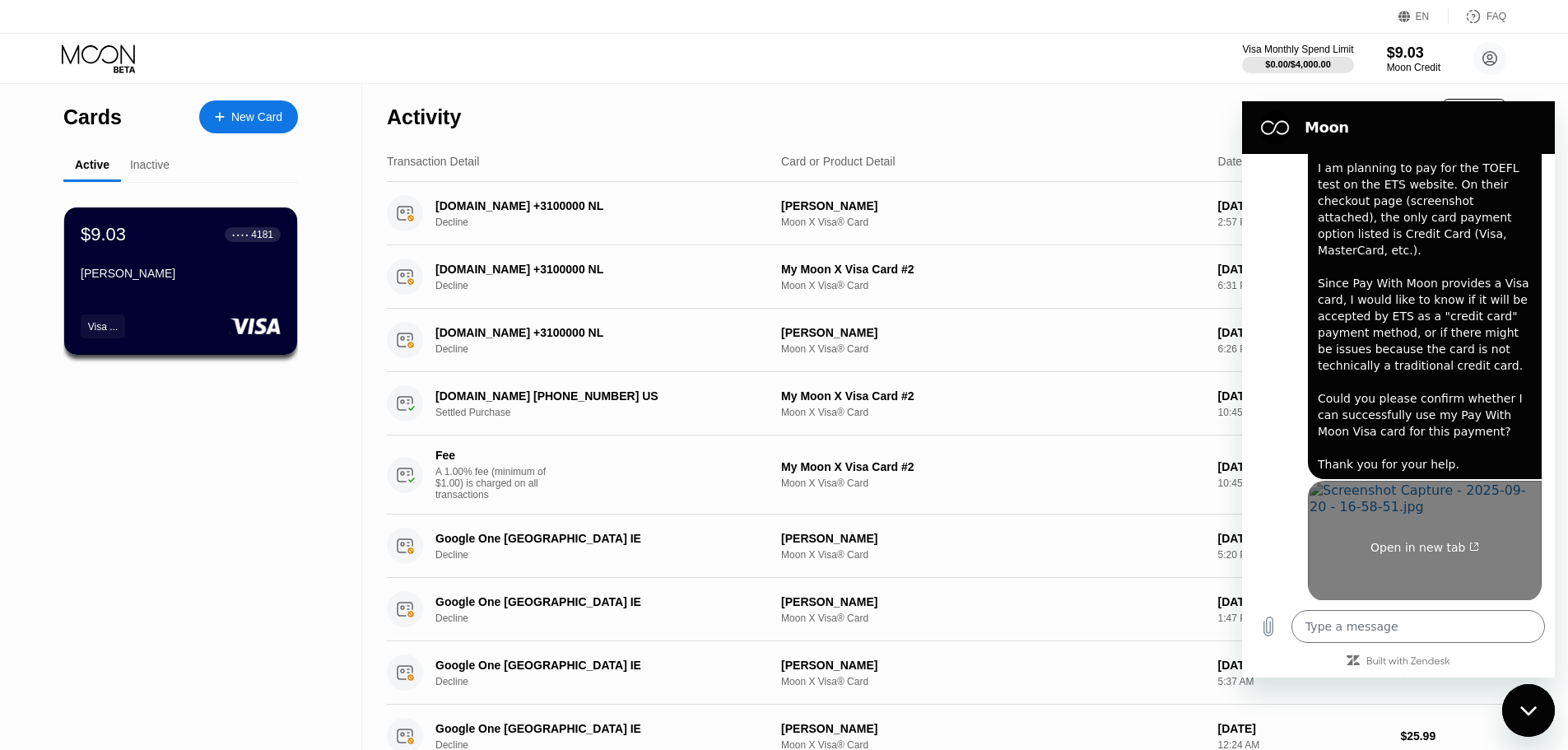
click at [1352, 502] on link "Open in new tab" at bounding box center [1424, 541] width 233 height 120
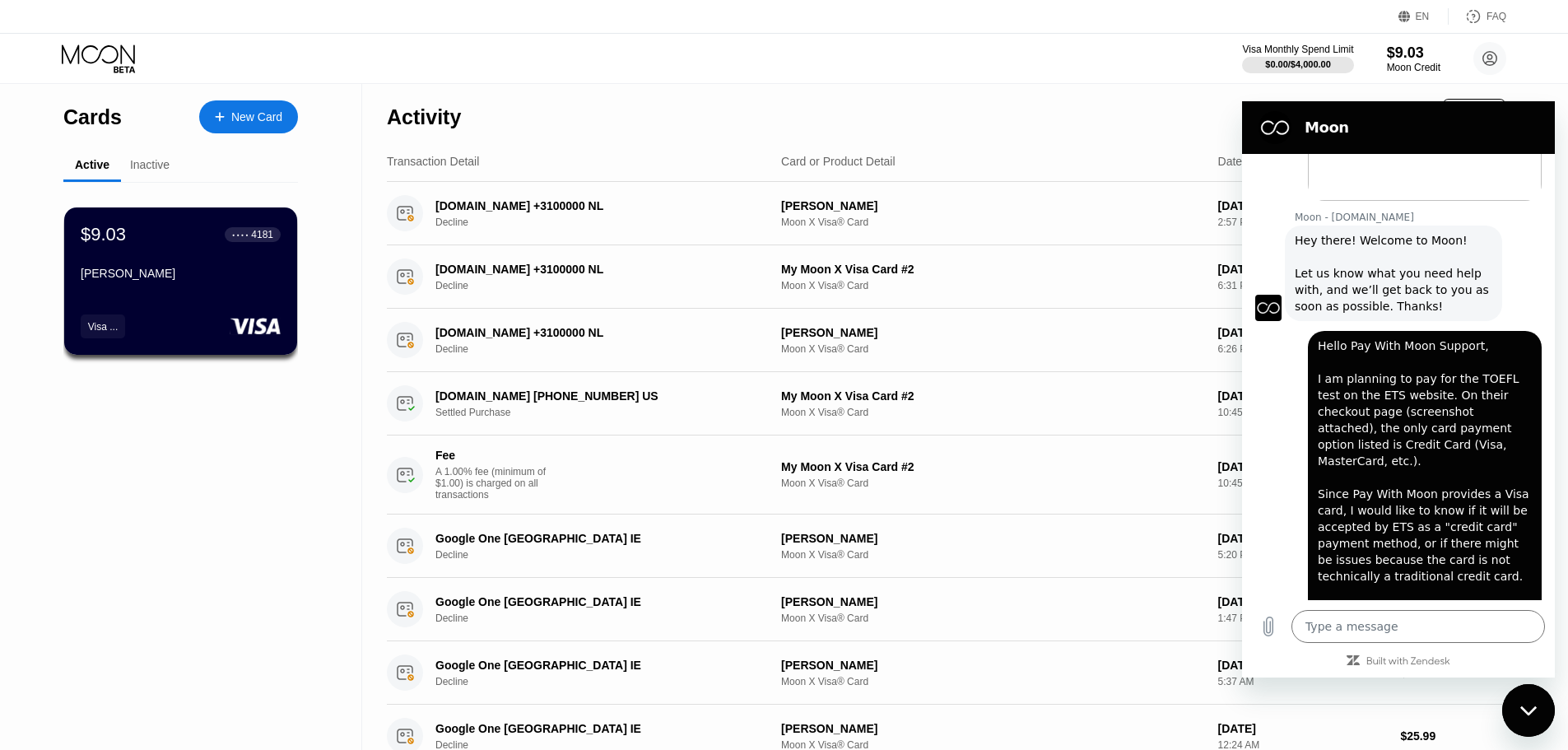
scroll to position [275, 0]
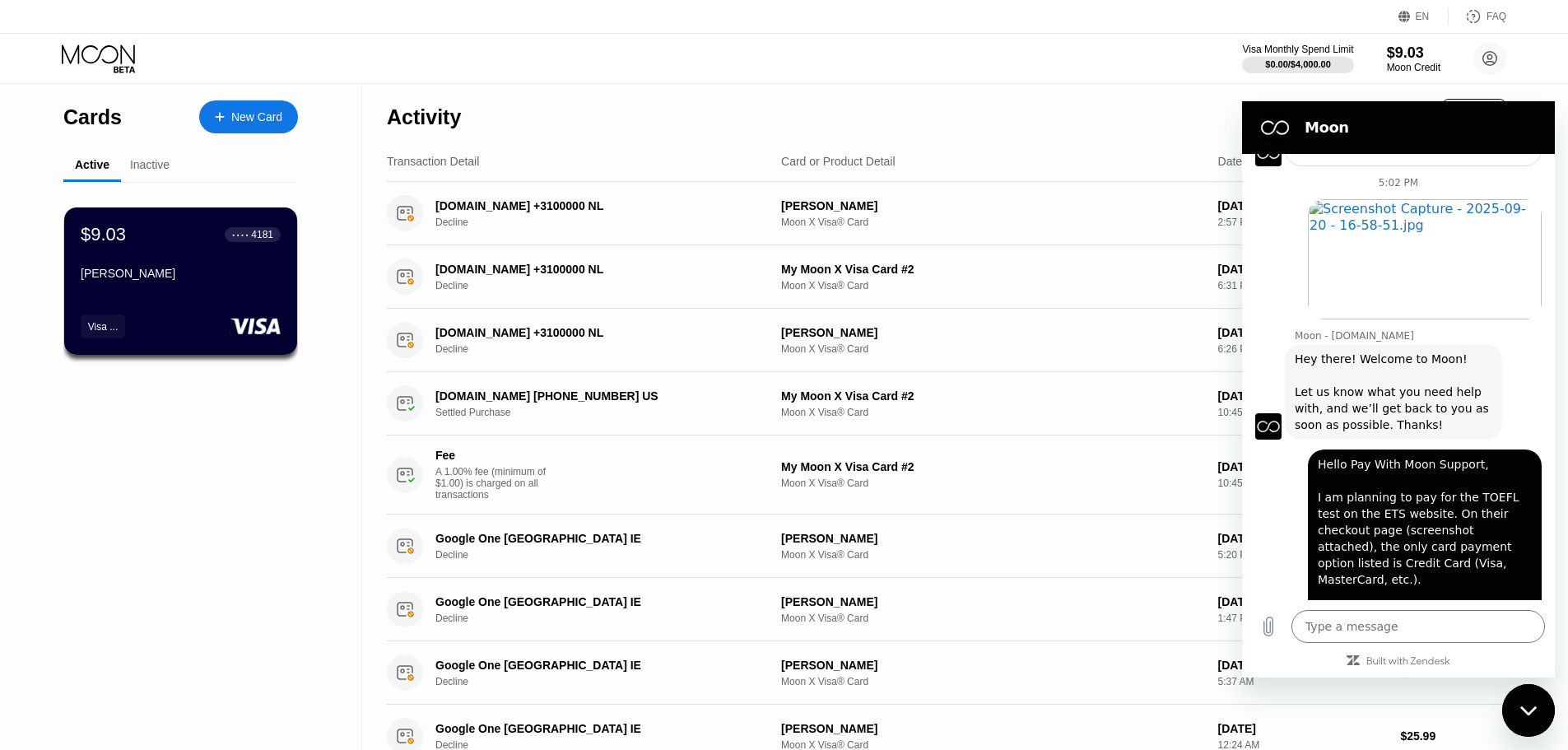
click at [111, 71] on icon at bounding box center [100, 59] width 76 height 29
click at [1311, 125] on h2 "Moon" at bounding box center [1420, 128] width 233 height 20
click at [1516, 694] on div "Close messaging window" at bounding box center [1528, 711] width 50 height 50
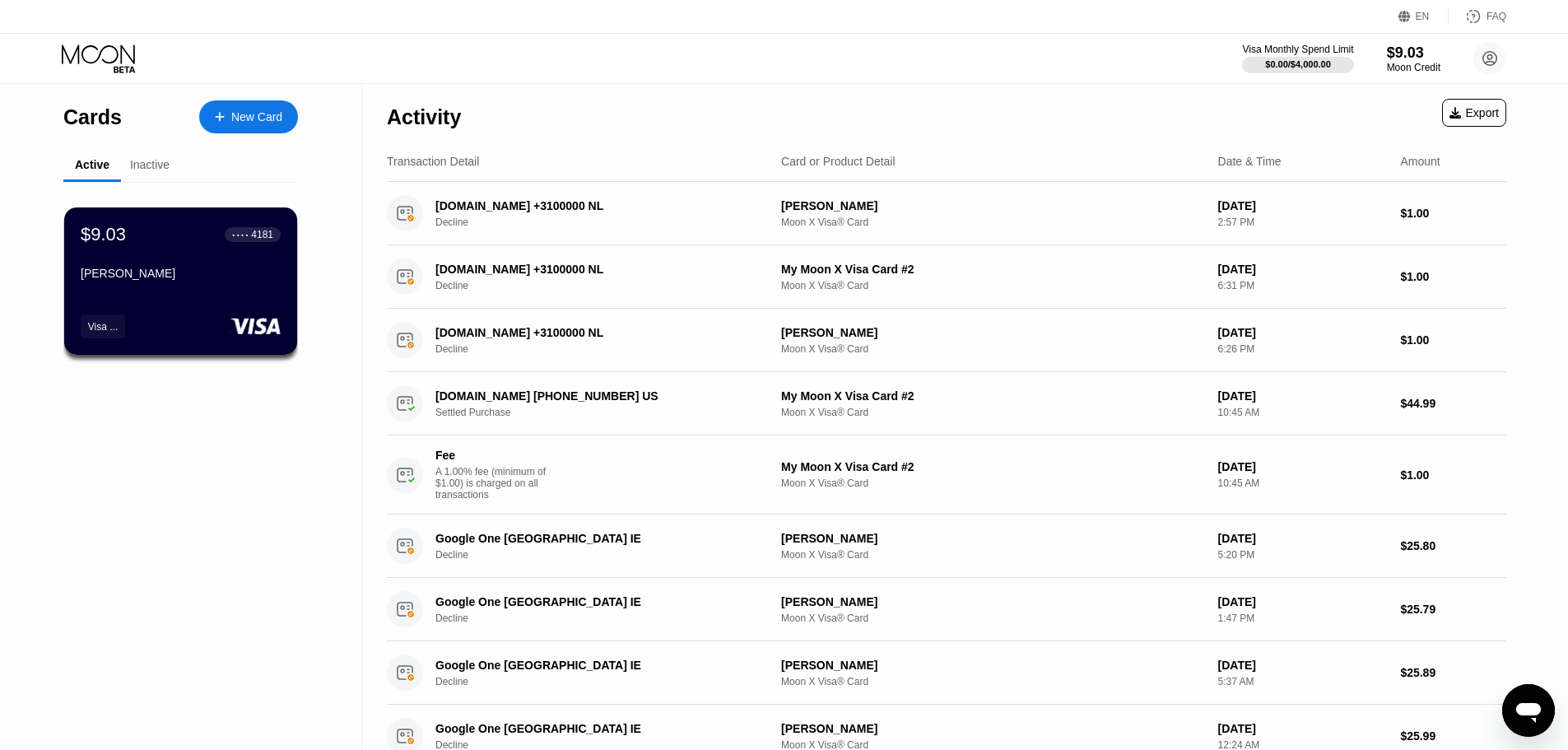
click at [1541, 706] on icon "Open messaging window" at bounding box center [1528, 710] width 30 height 30
type textarea "x"
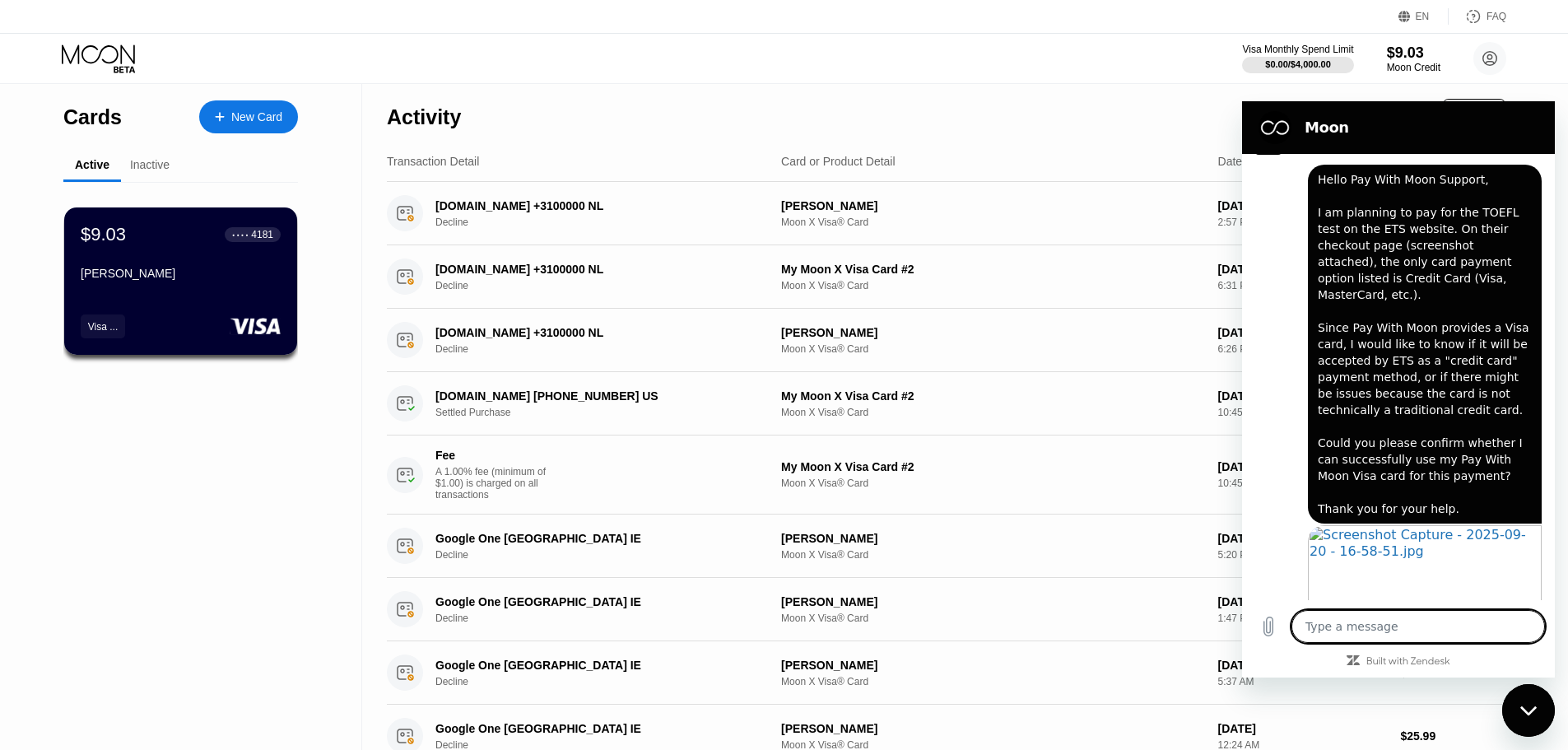
scroll to position [605, 0]
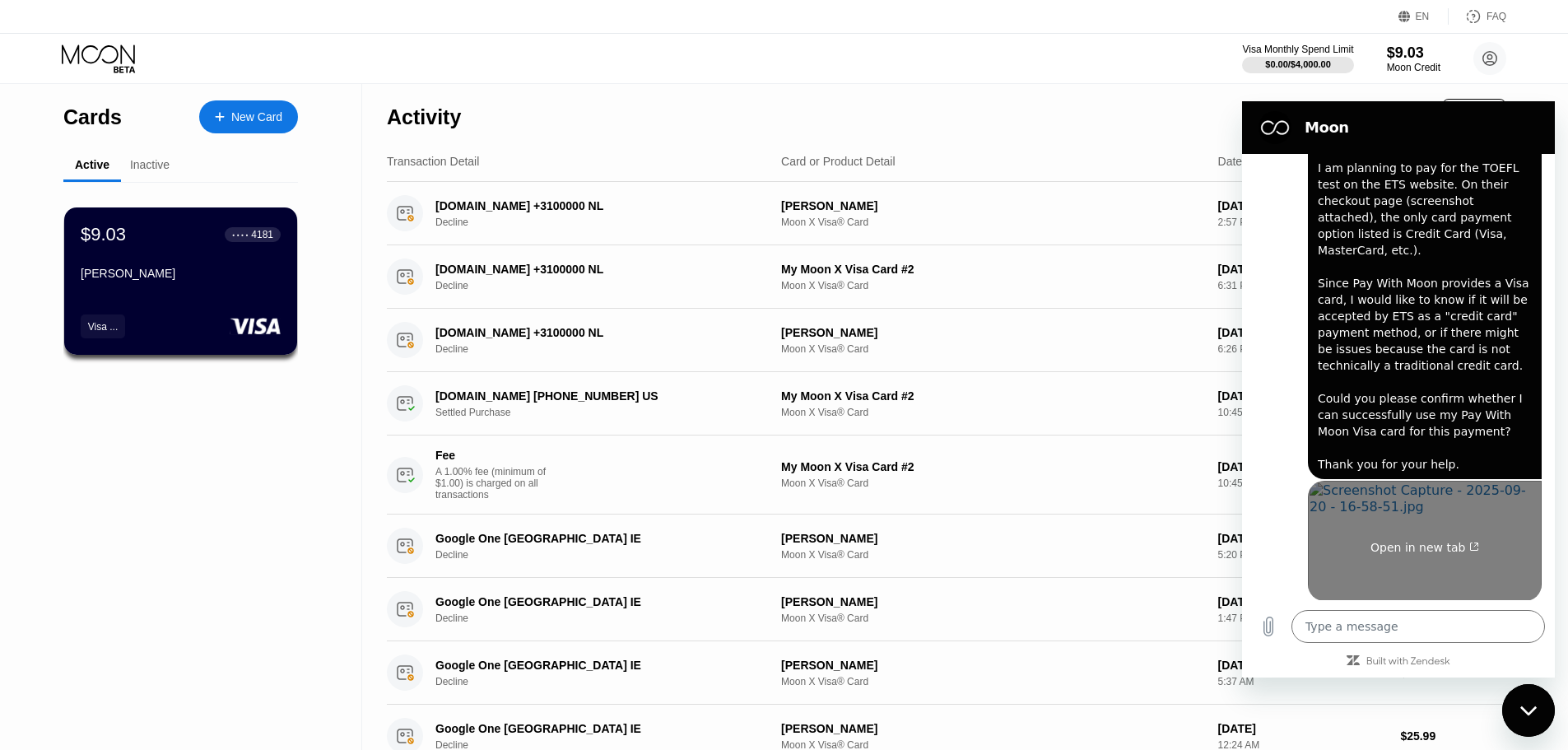
drag, startPoint x: 1418, startPoint y: 514, endPoint x: 1431, endPoint y: 595, distance: 82.0
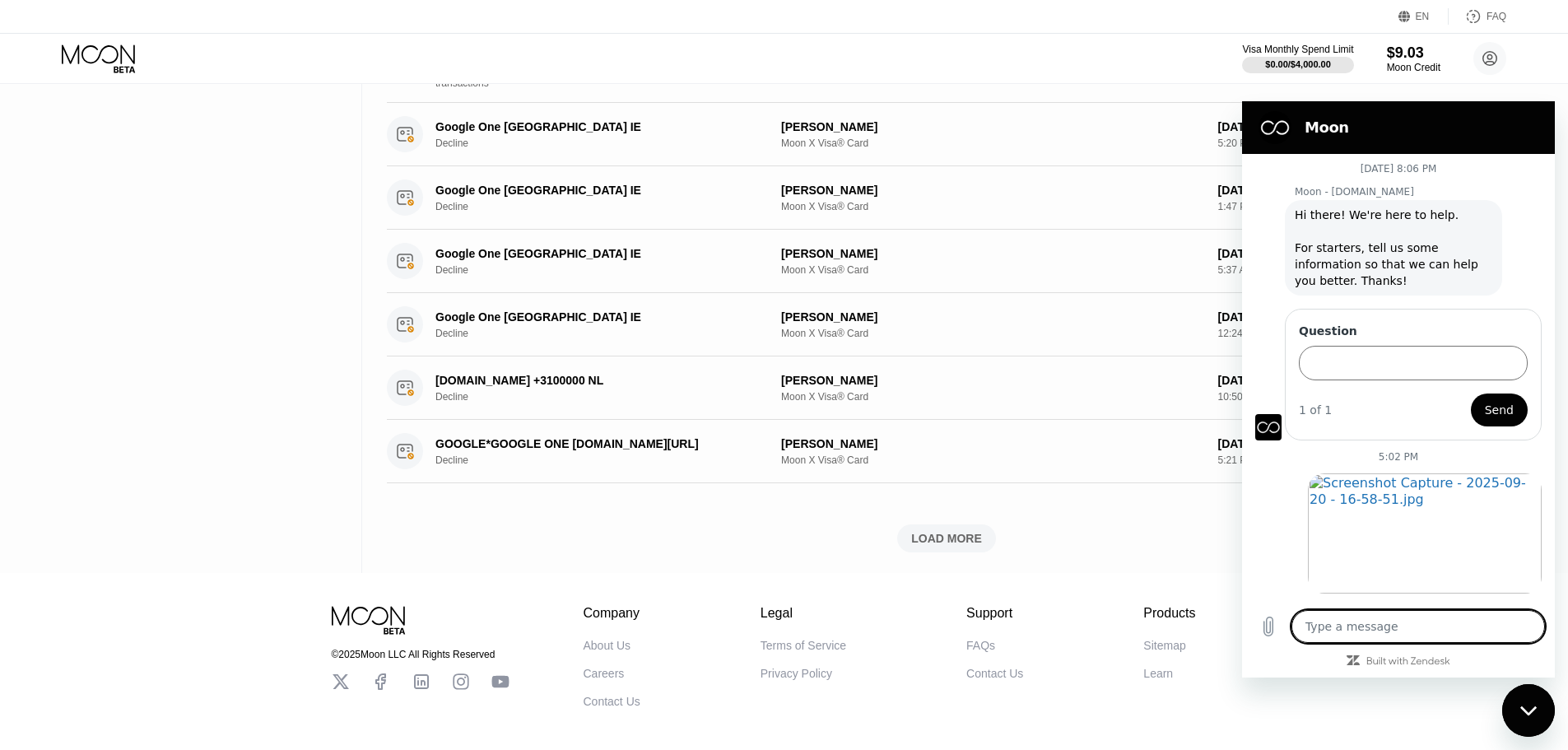
scroll to position [0, 0]
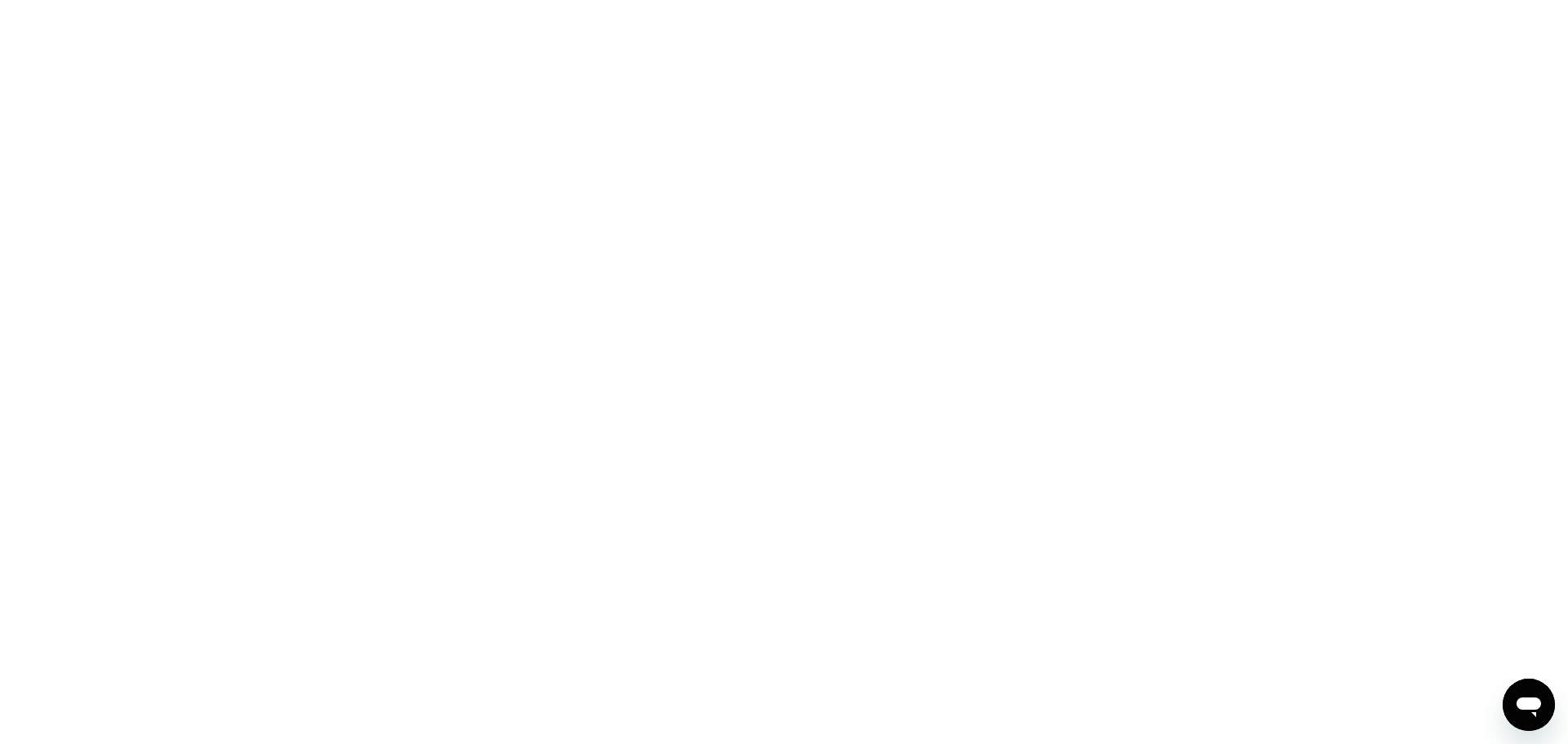
click at [1532, 700] on icon "Open messaging window" at bounding box center [1528, 707] width 25 height 20
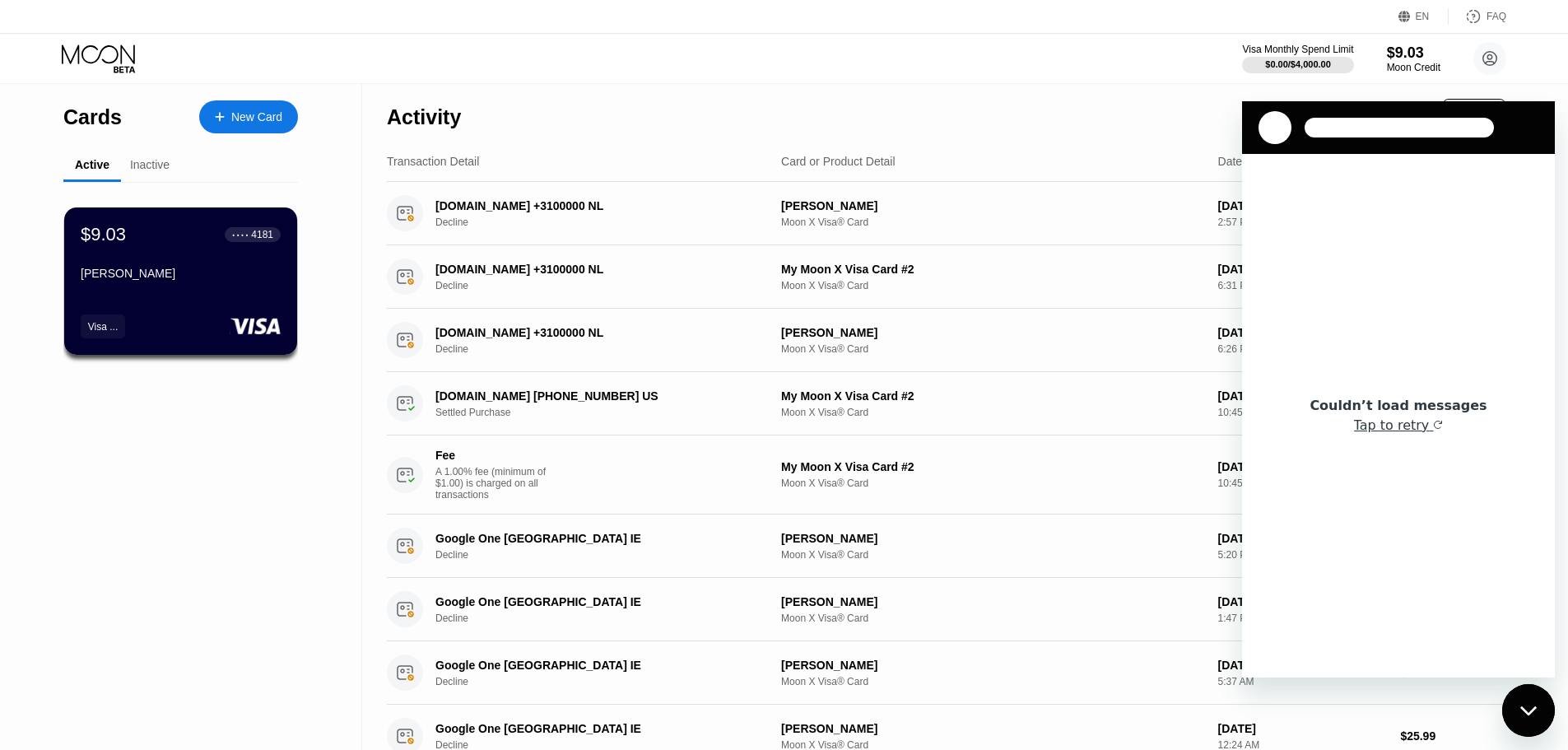
click at [1386, 451] on div "Couldn’t load messages Tap to retry" at bounding box center [1398, 416] width 312 height 523
click at [1400, 420] on button "Tap to retry" at bounding box center [1398, 425] width 90 height 16
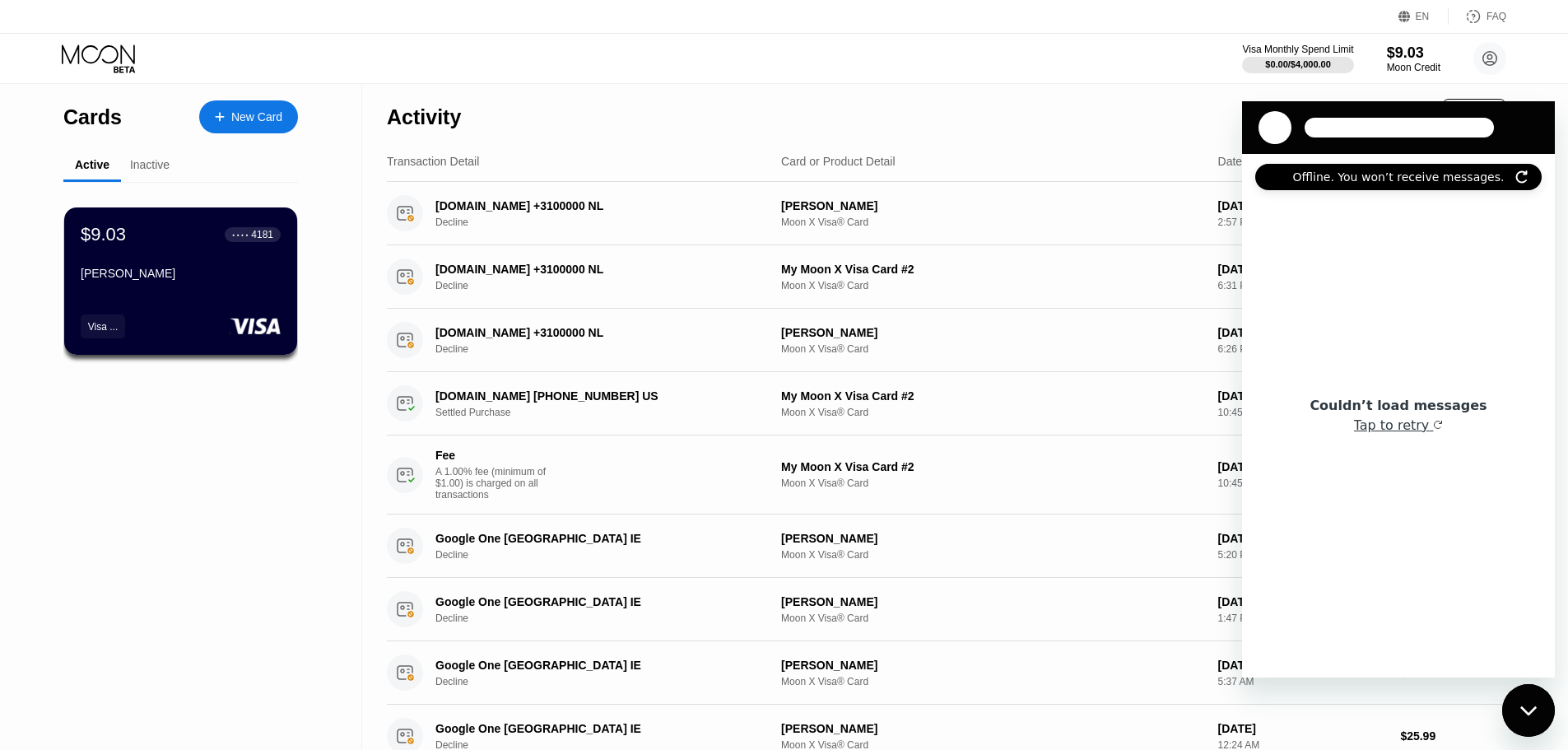
click at [1515, 172] on icon "Refresh connection" at bounding box center [1521, 177] width 13 height 13
click at [1518, 176] on icon "Refresh connection" at bounding box center [1521, 177] width 13 height 13
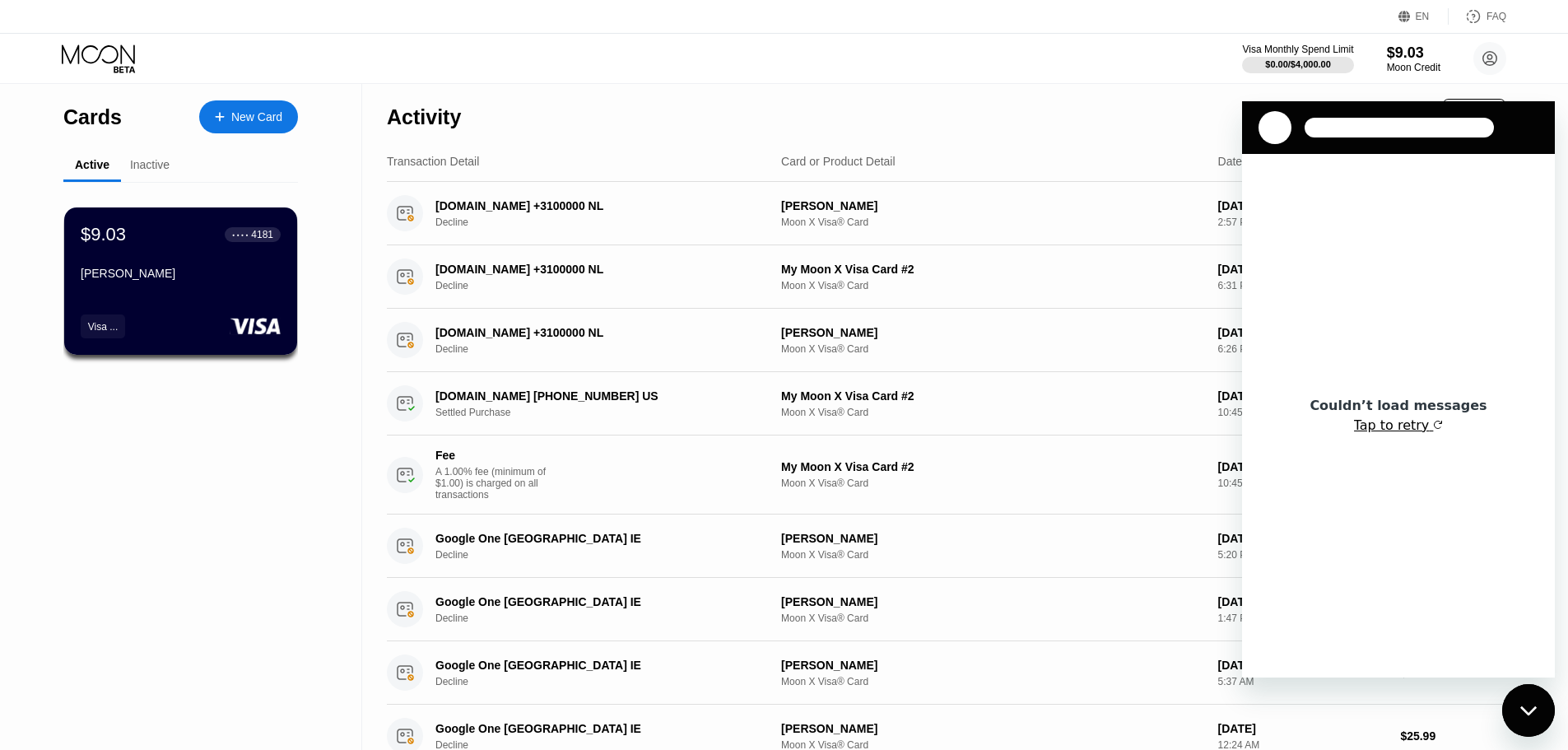
click at [1434, 428] on icon "button" at bounding box center [1437, 425] width 10 height 10
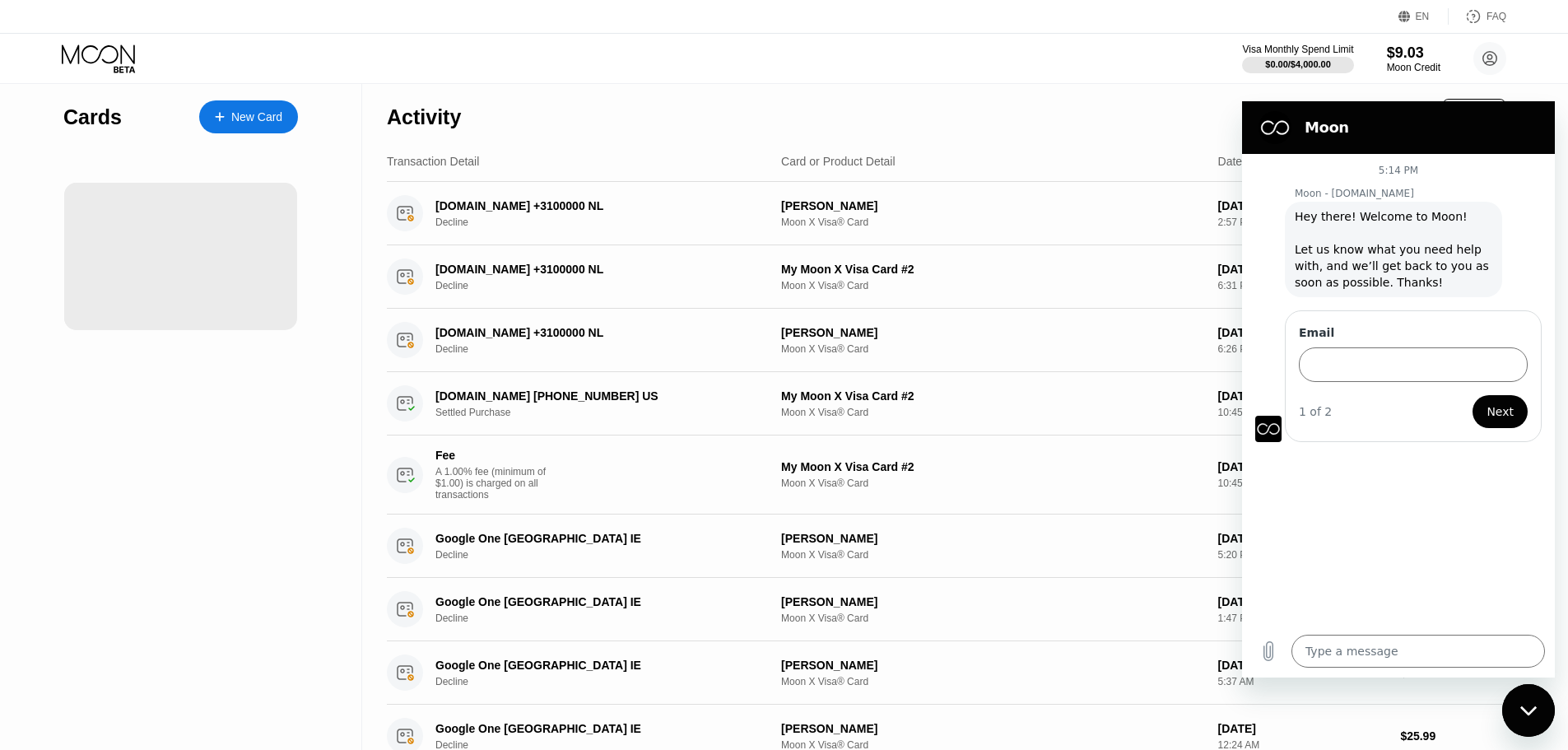
click at [1394, 254] on span "Hey there! Welcome to Moon! Let us know what you need help with, and we’ll get …" at bounding box center [1393, 250] width 197 height 82
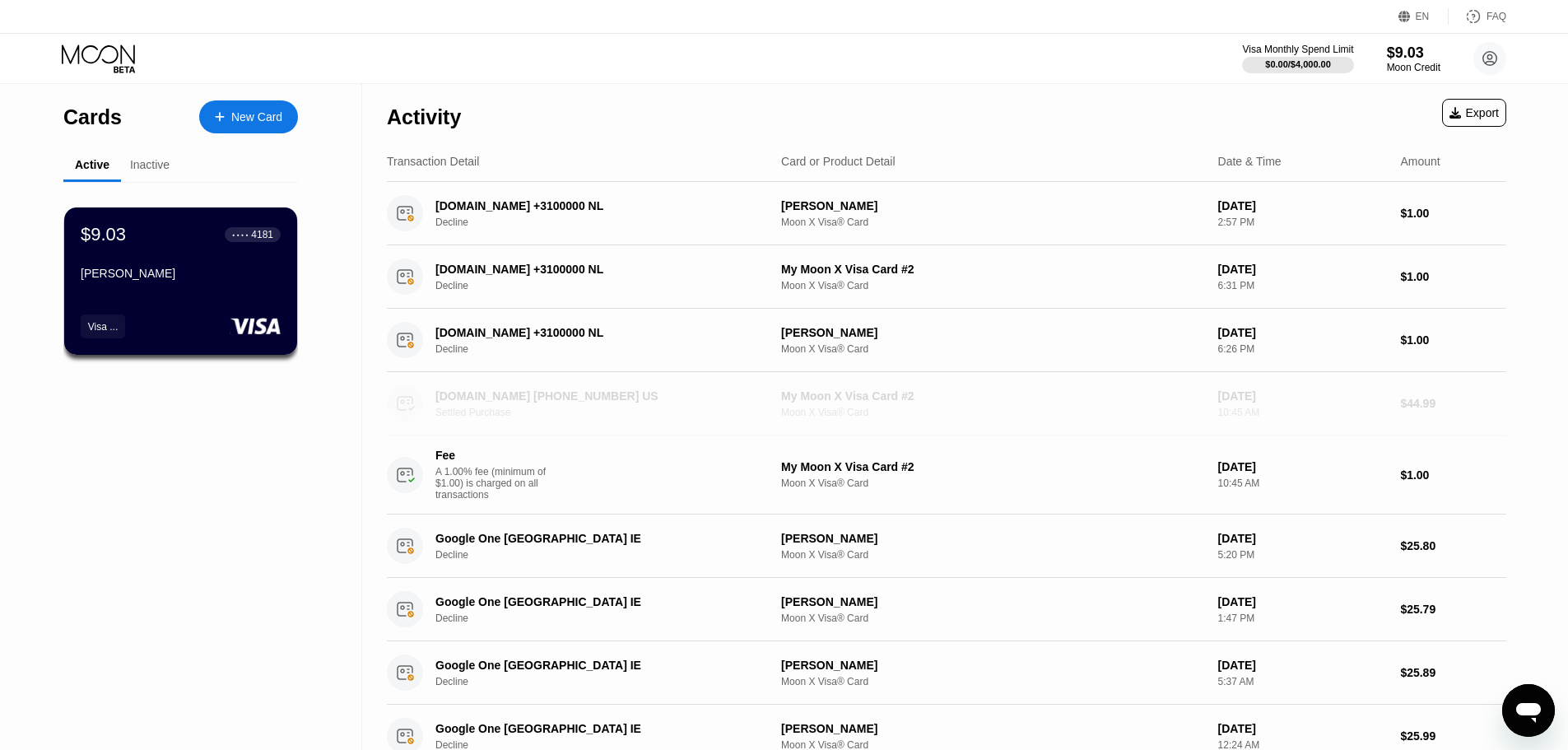
click at [1382, 390] on div "[DATE]" at bounding box center [1303, 396] width 170 height 13
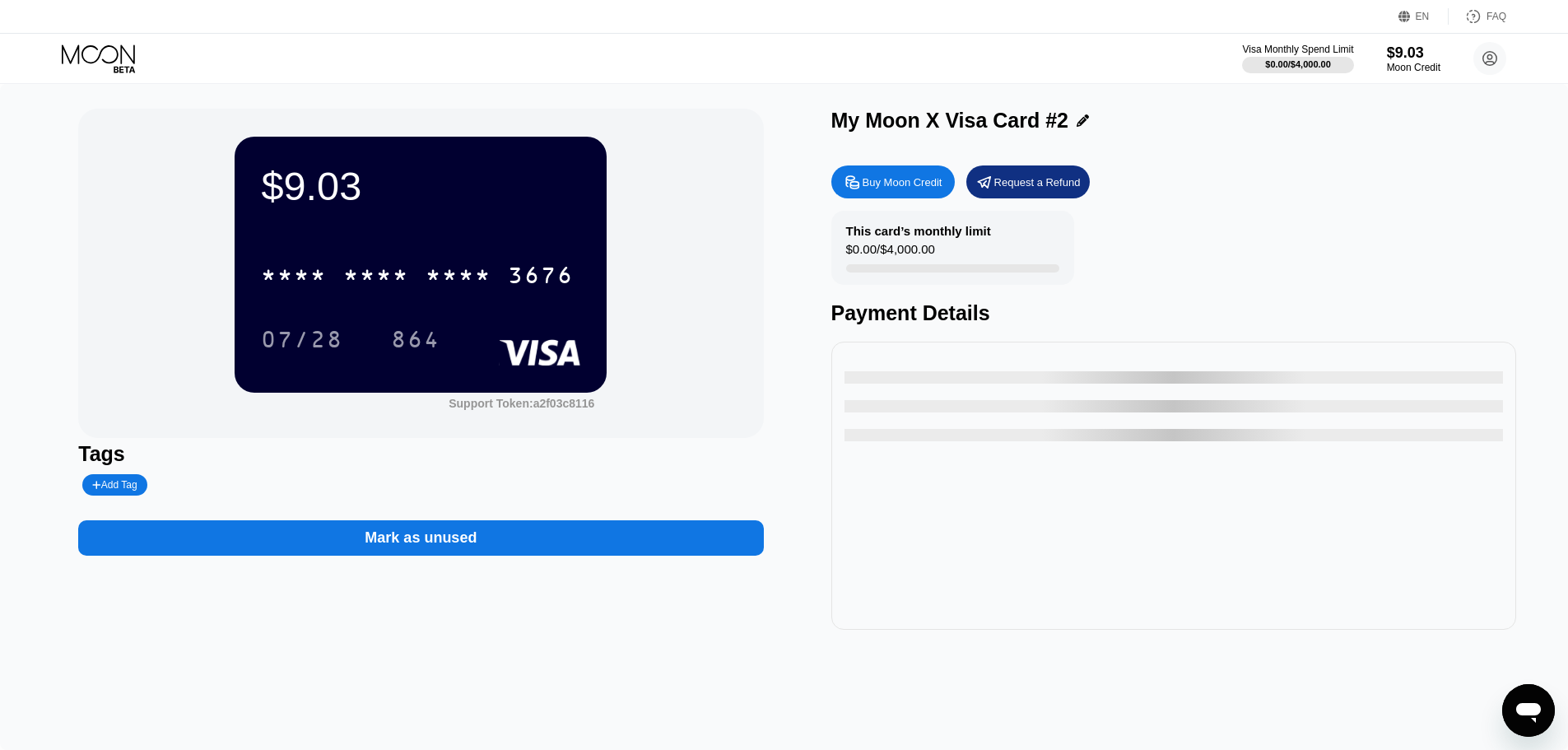
click at [1521, 729] on div "Open messaging window" at bounding box center [1528, 711] width 50 height 50
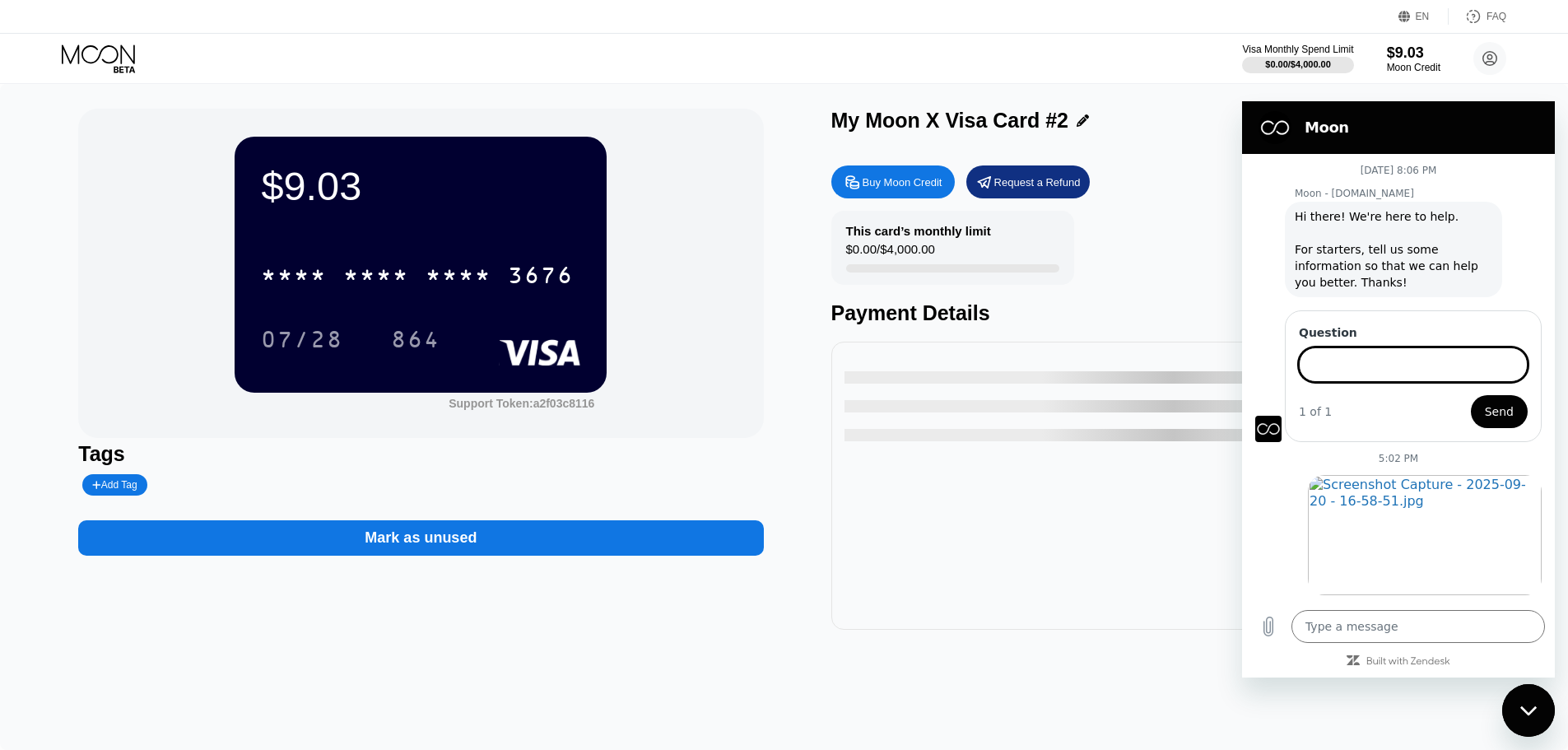
click at [1362, 368] on input "Question" at bounding box center [1413, 365] width 229 height 34
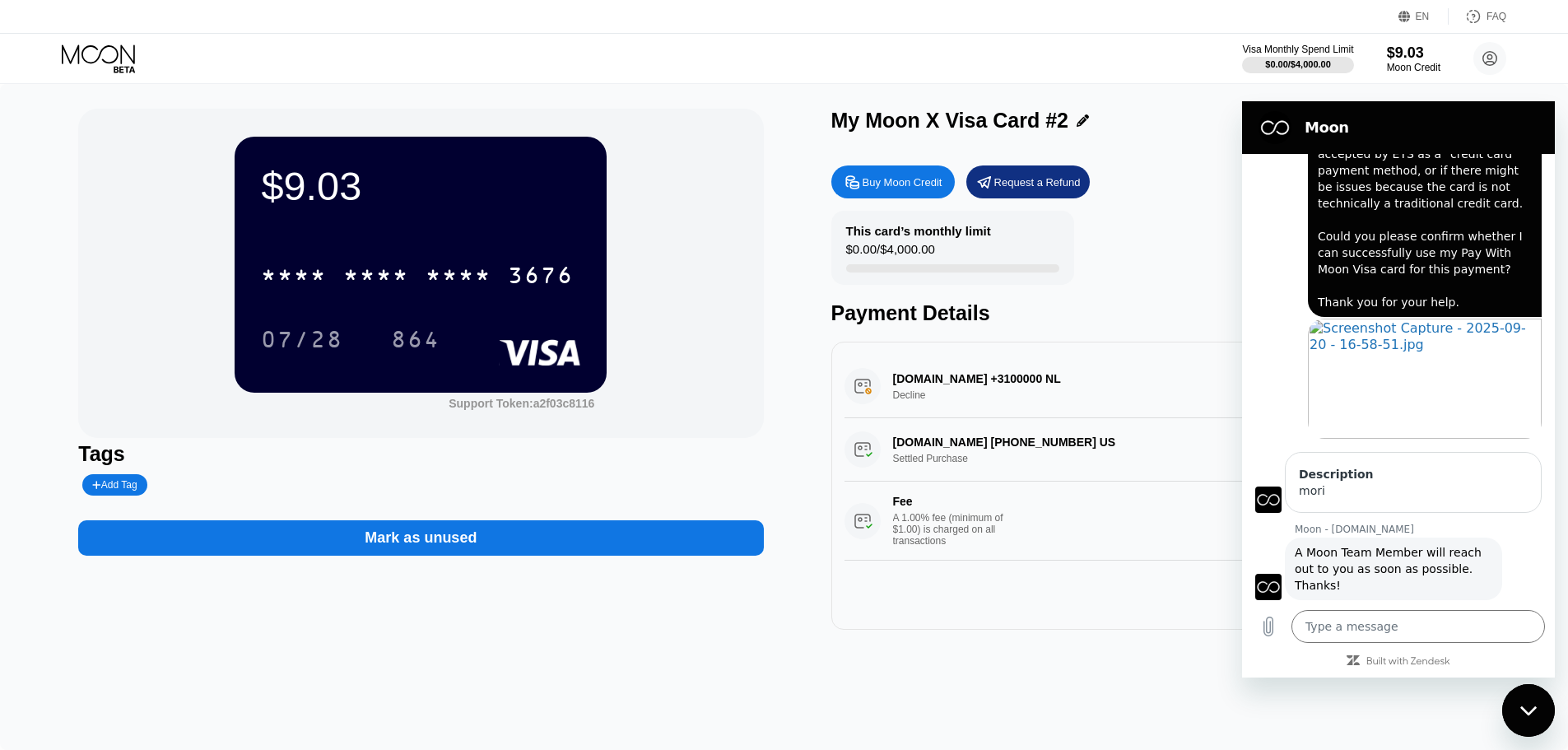
scroll to position [770, 0]
click at [1307, 125] on h2 "Moon" at bounding box center [1420, 128] width 233 height 20
click at [798, 330] on div "$9.03 * * * * * * * * * * * * 3676 07/28 864 Support Token: a2f03c8116 Tags Add…" at bounding box center [784, 369] width 1412 height 521
click at [1545, 718] on div "Close messaging window" at bounding box center [1528, 711] width 50 height 50
type textarea "x"
